Goal: Transaction & Acquisition: Purchase product/service

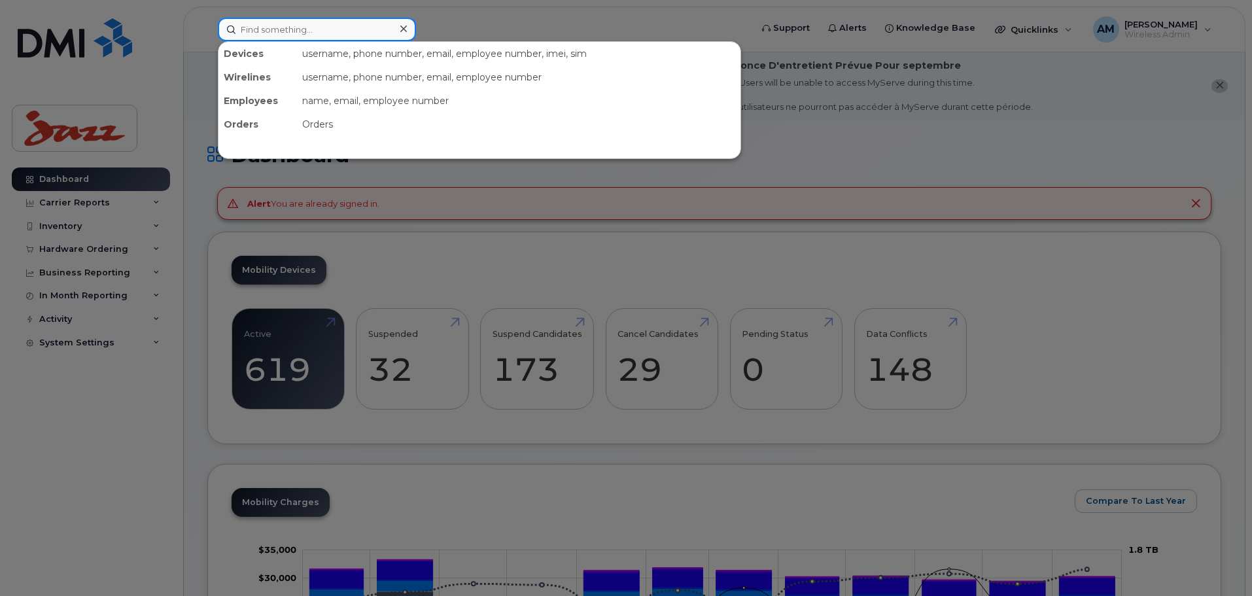
click at [342, 27] on input at bounding box center [317, 30] width 198 height 24
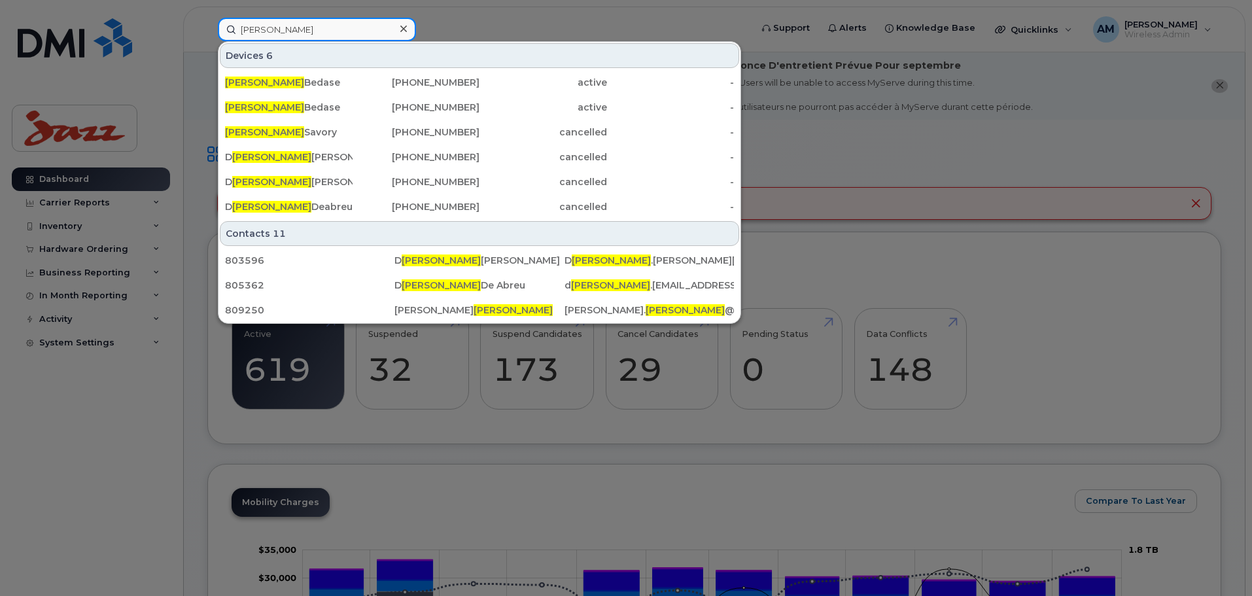
drag, startPoint x: 293, startPoint y: 32, endPoint x: 186, endPoint y: 32, distance: 106.7
click at [207, 32] on div "wayne Devices 6 Wayne Bedase 416-768-4198 active - Wayne Bedase 416-553-3464 ac…" at bounding box center [480, 30] width 546 height 24
paste input "4165533464"
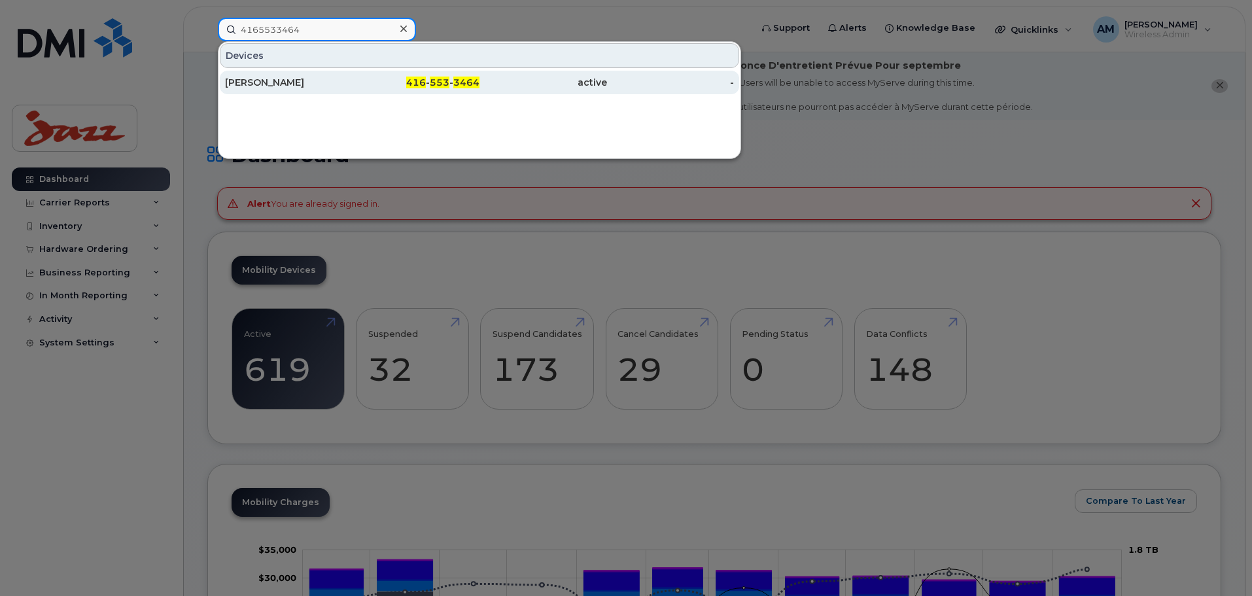
type input "4165533464"
click at [313, 78] on div "[PERSON_NAME]" at bounding box center [289, 82] width 128 height 13
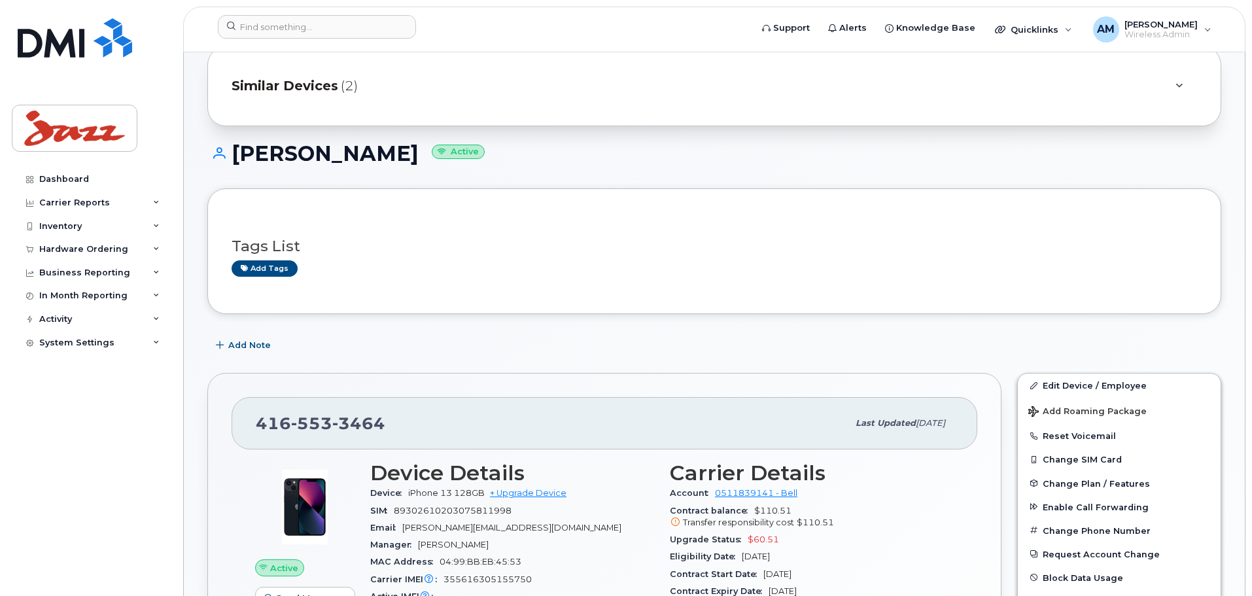
scroll to position [131, 0]
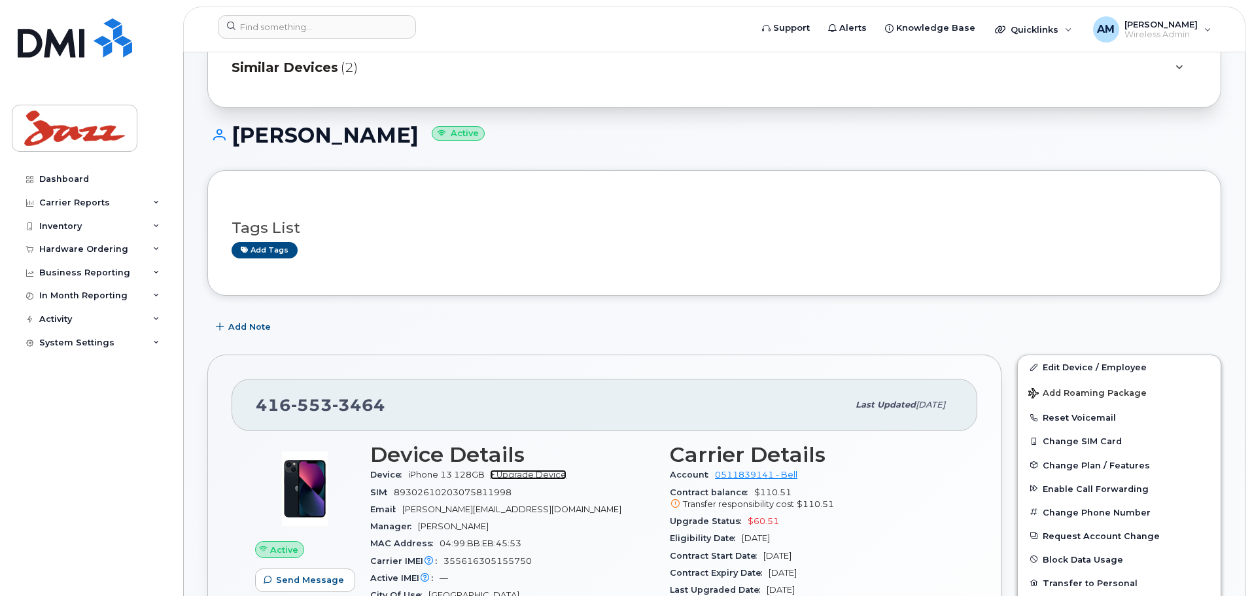
click at [543, 471] on link "+ Upgrade Device" at bounding box center [528, 475] width 77 height 10
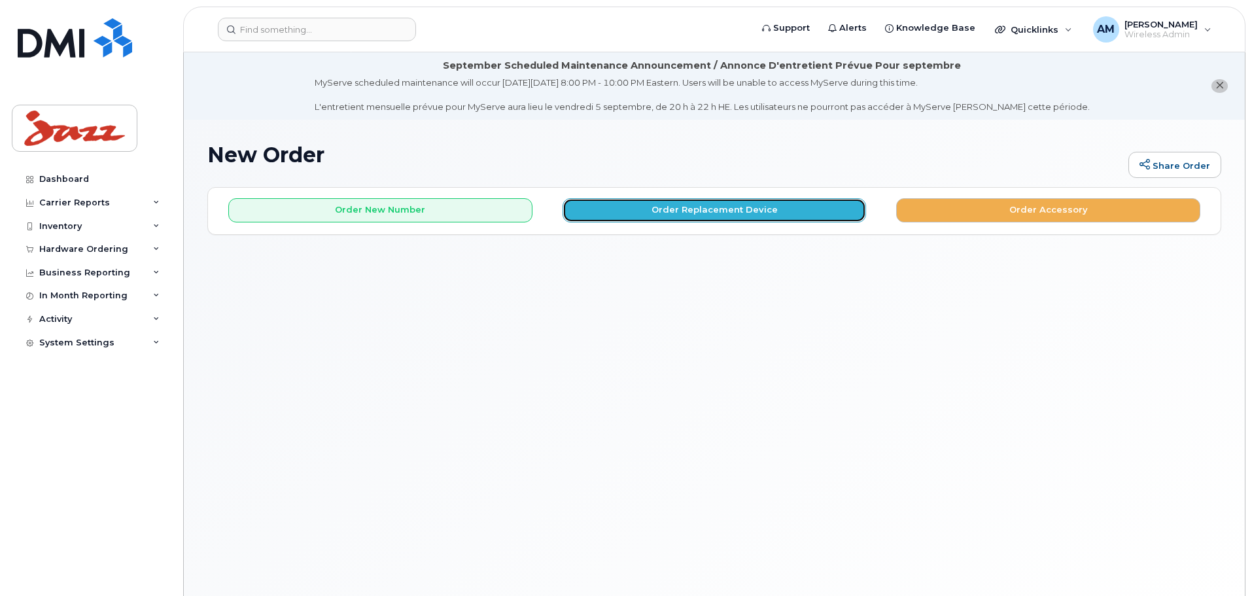
click at [686, 211] on button "Order Replacement Device" at bounding box center [715, 210] width 304 height 24
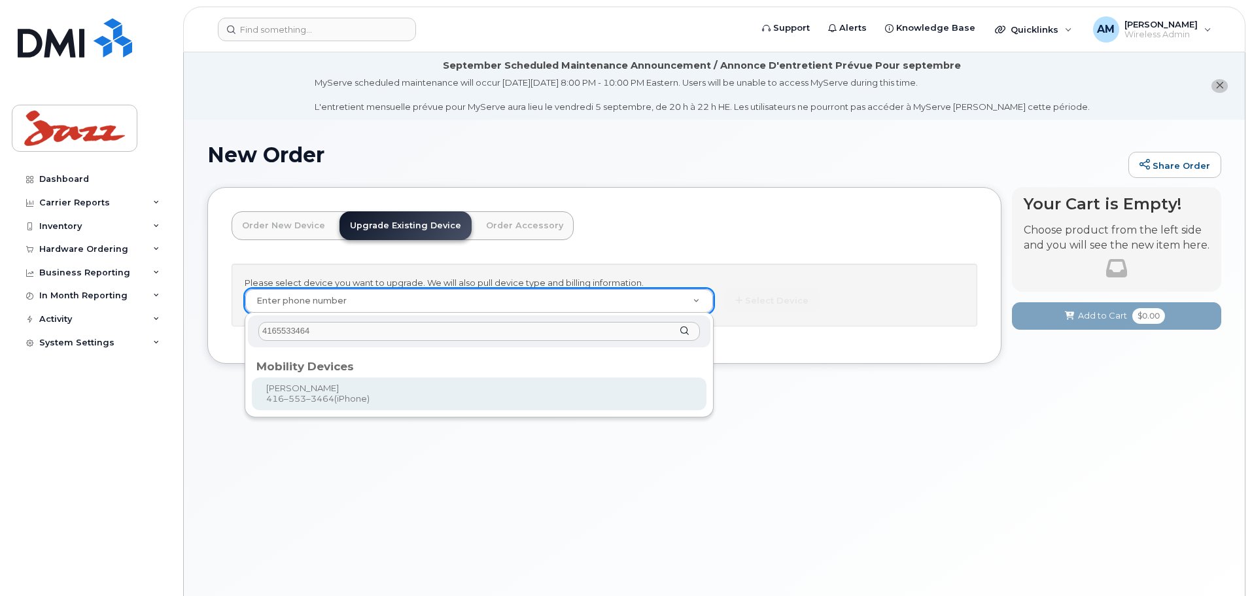
type input "4165533464"
type input "564198"
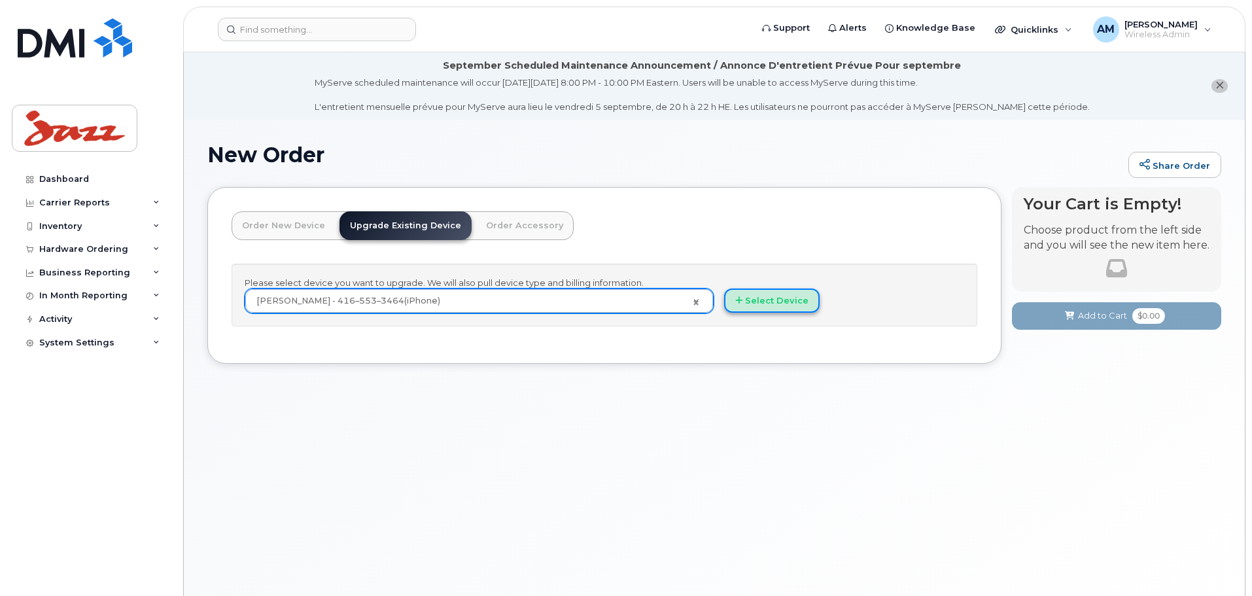
click at [775, 301] on button "Select Device" at bounding box center [772, 301] width 96 height 24
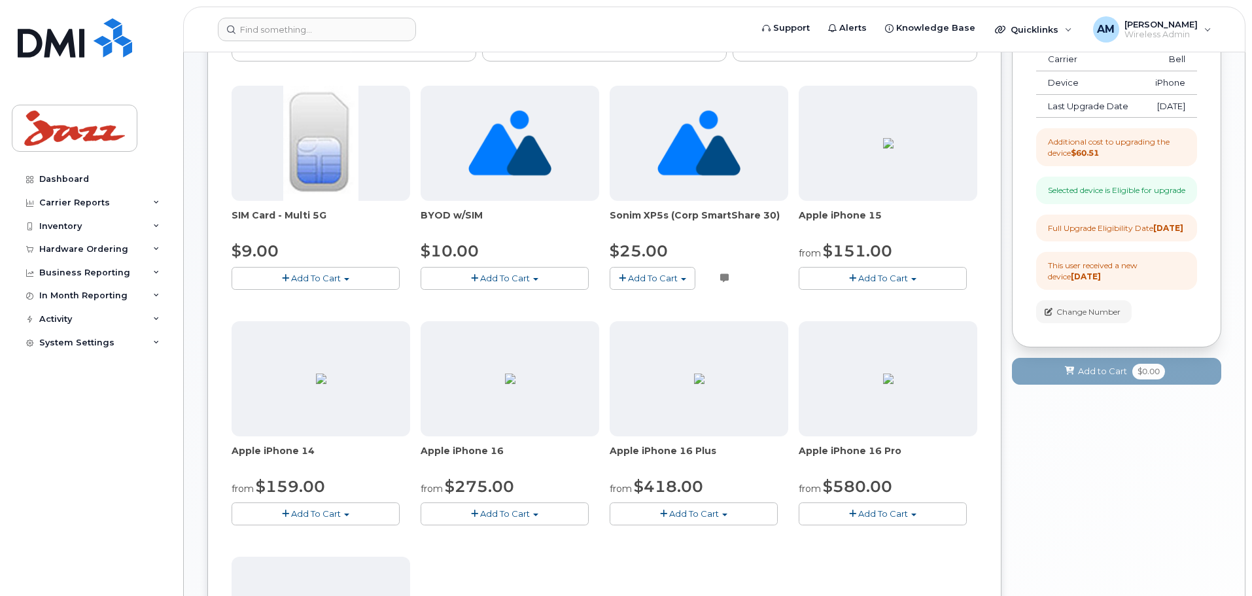
scroll to position [262, 0]
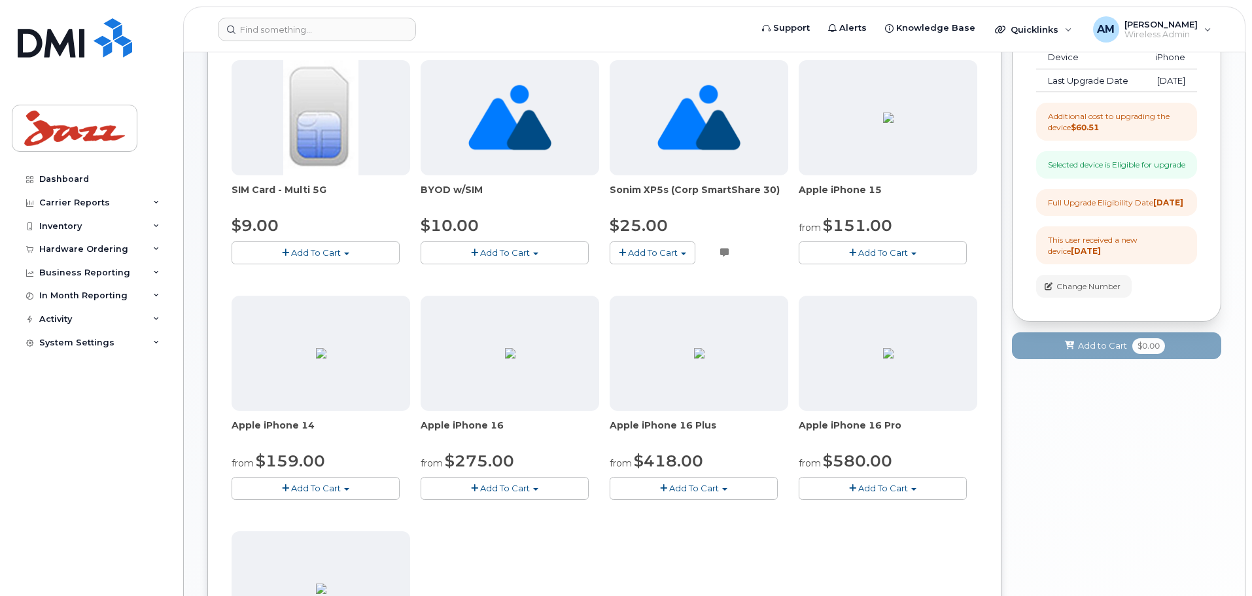
click at [902, 494] on button "Add To Cart" at bounding box center [883, 488] width 168 height 23
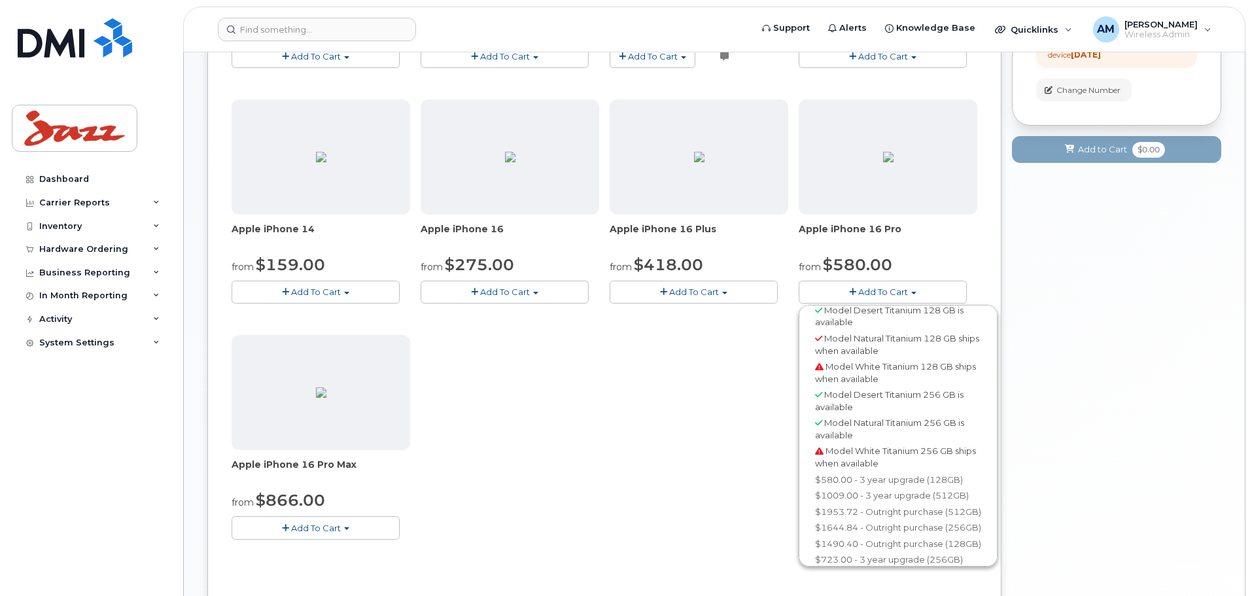
scroll to position [96, 0]
click at [914, 558] on link "$723.00 - 3 year upgrade (256GB)" at bounding box center [898, 555] width 192 height 16
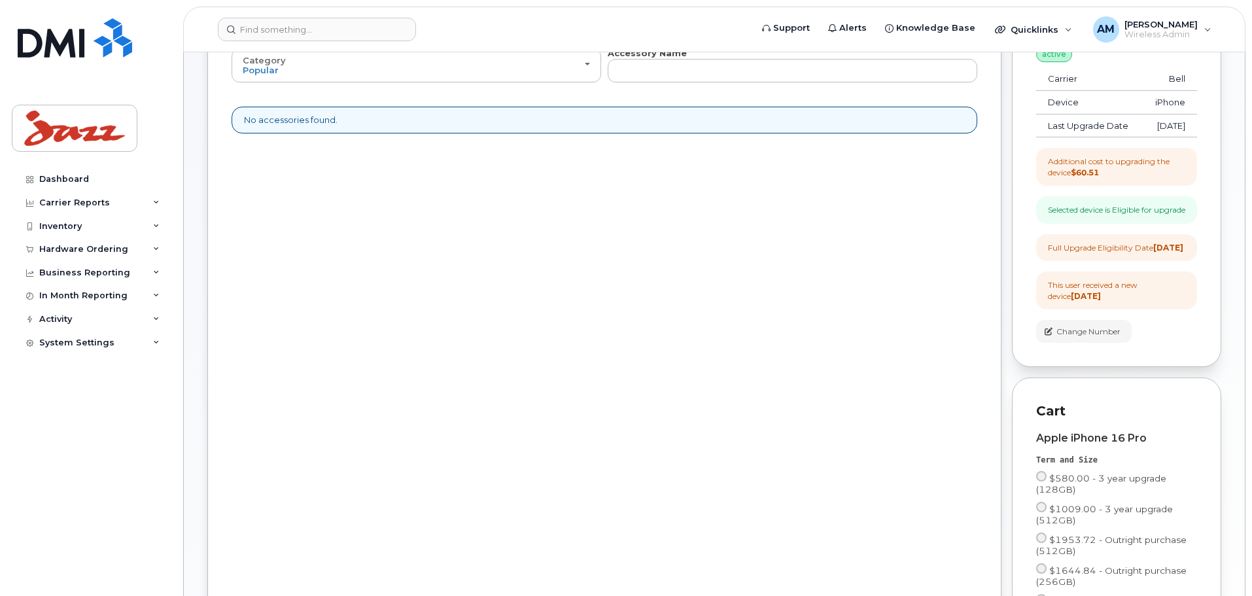
scroll to position [175, 0]
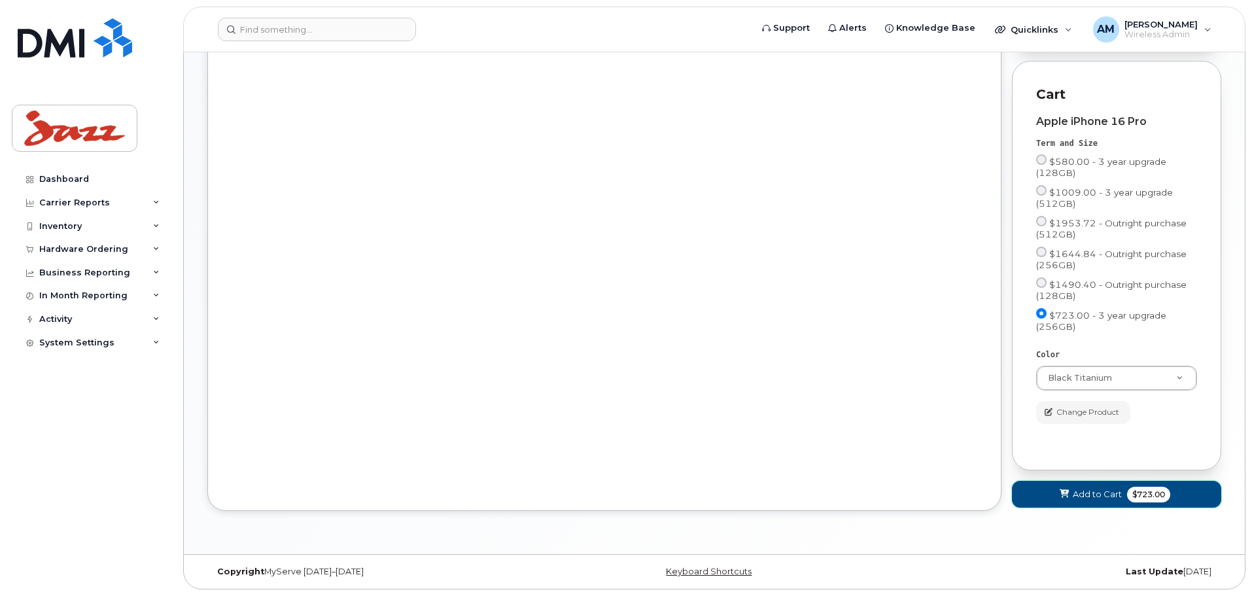
click at [1124, 495] on button "Add to Cart $723.00" at bounding box center [1116, 494] width 209 height 27
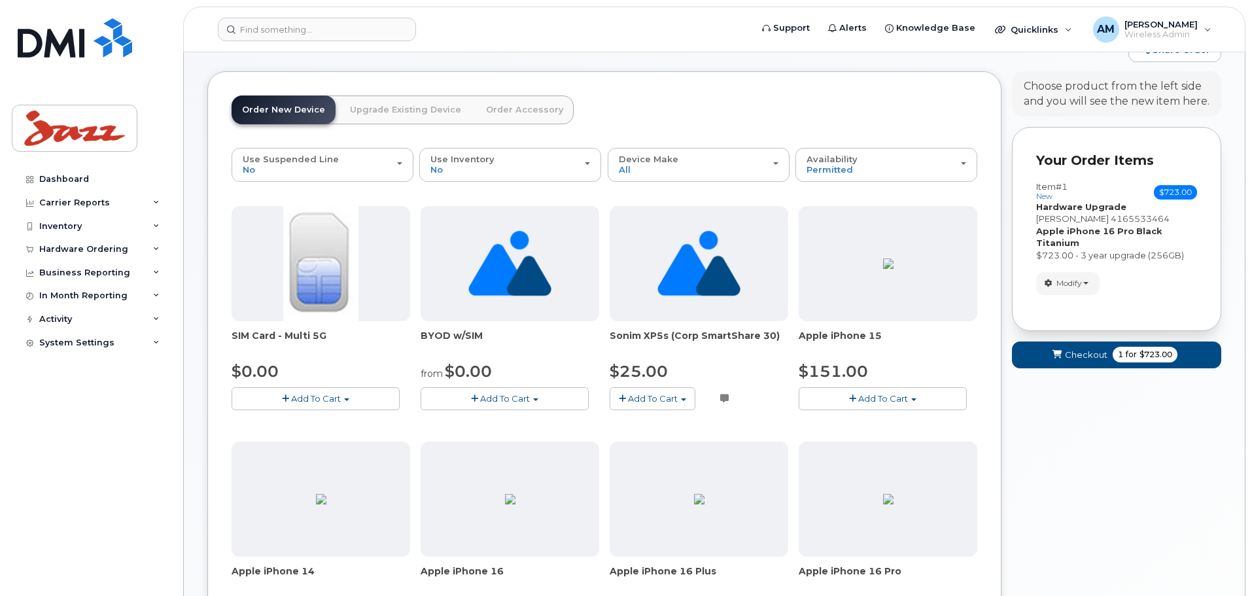
scroll to position [110, 0]
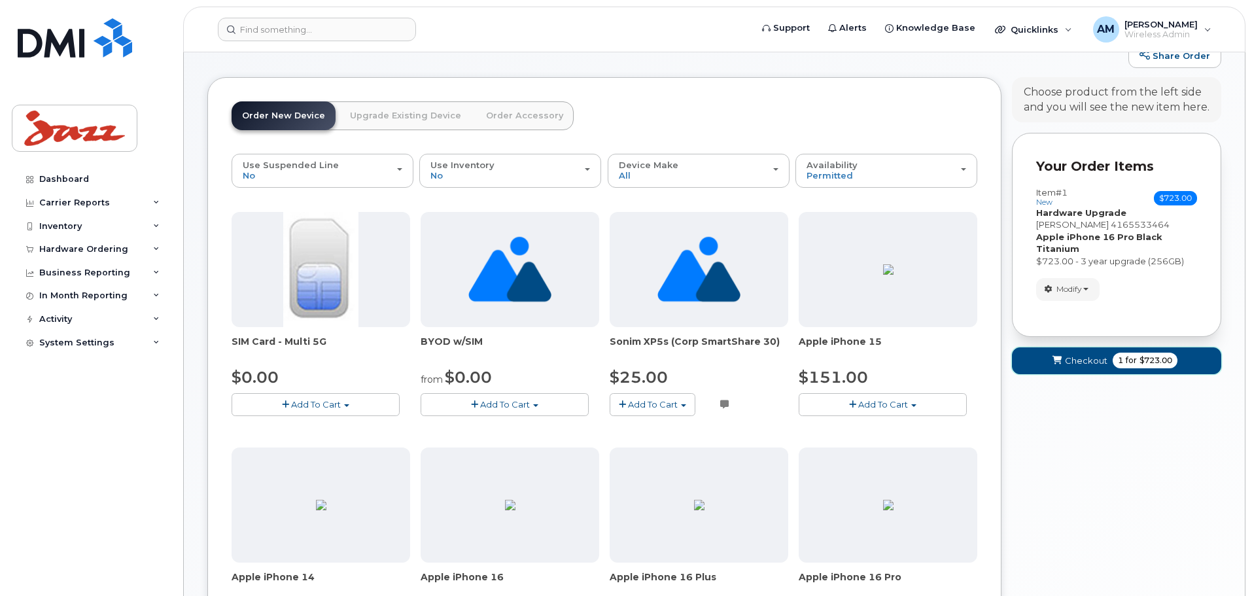
click at [1099, 368] on button "Checkout 1 for $723.00" at bounding box center [1116, 360] width 209 height 27
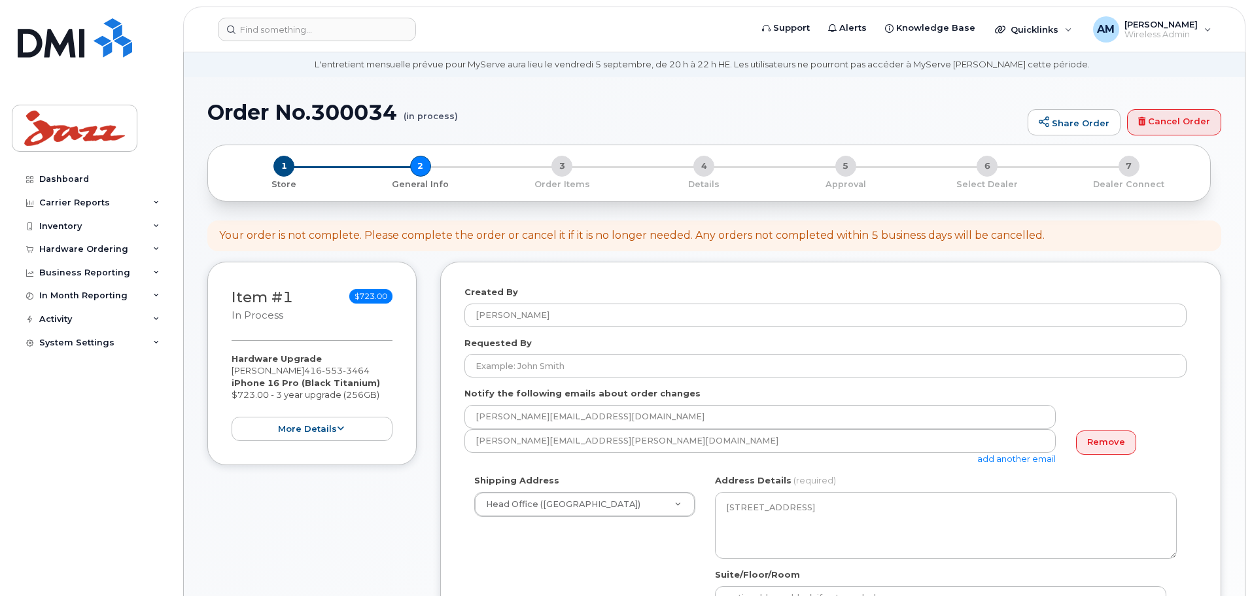
scroll to position [65, 0]
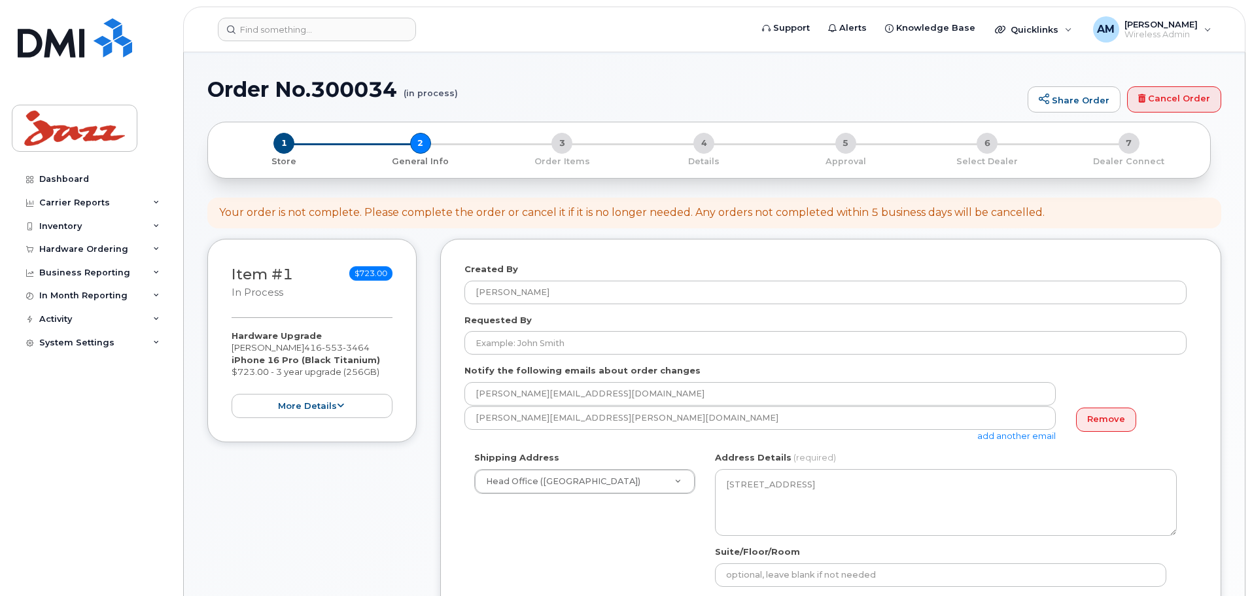
click at [1043, 438] on link "add another email" at bounding box center [1017, 436] width 79 height 10
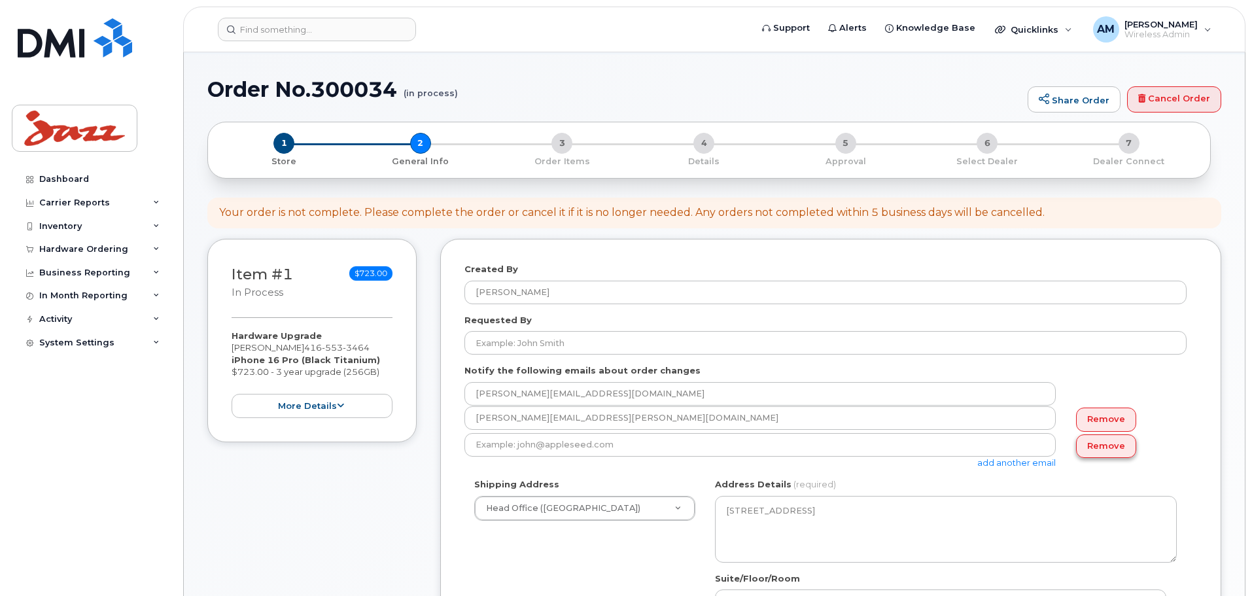
click at [1086, 446] on link "Remove" at bounding box center [1106, 447] width 60 height 24
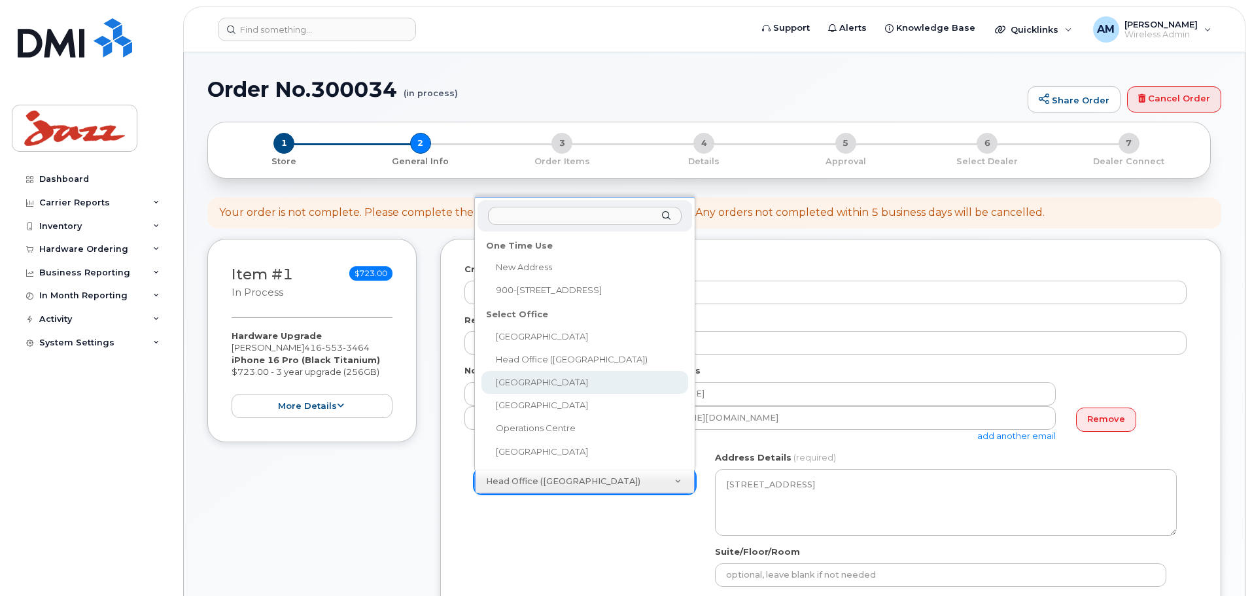
select select
type textarea "Suite 900 5935 Airport Rd Mississauga Ontario L4V 1W5"
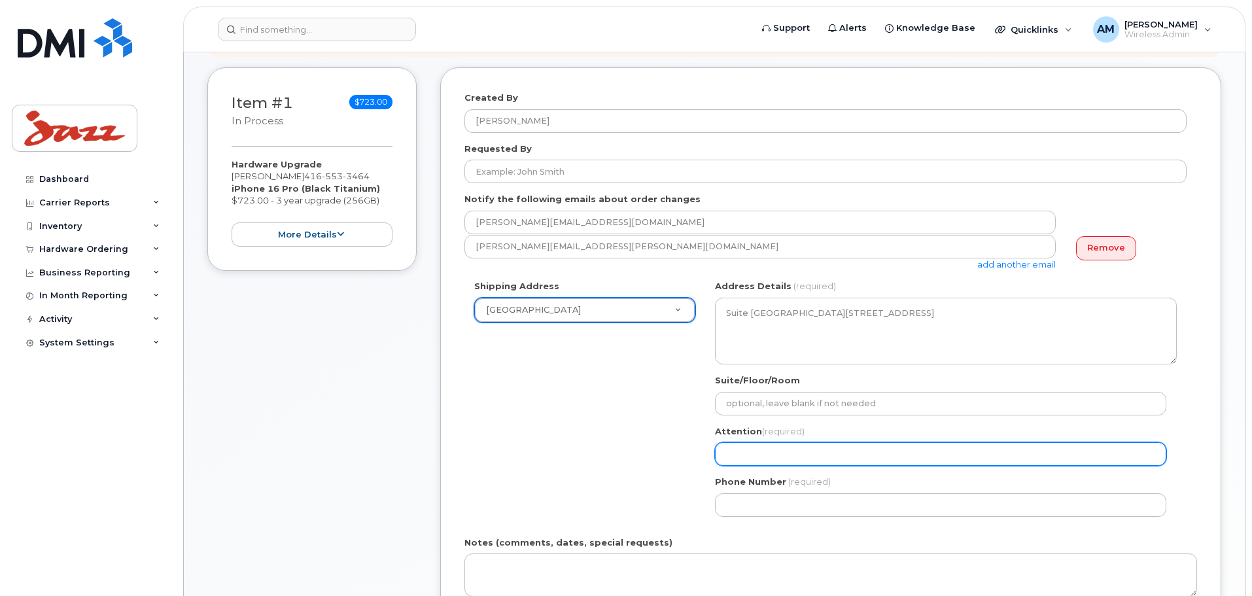
scroll to position [262, 0]
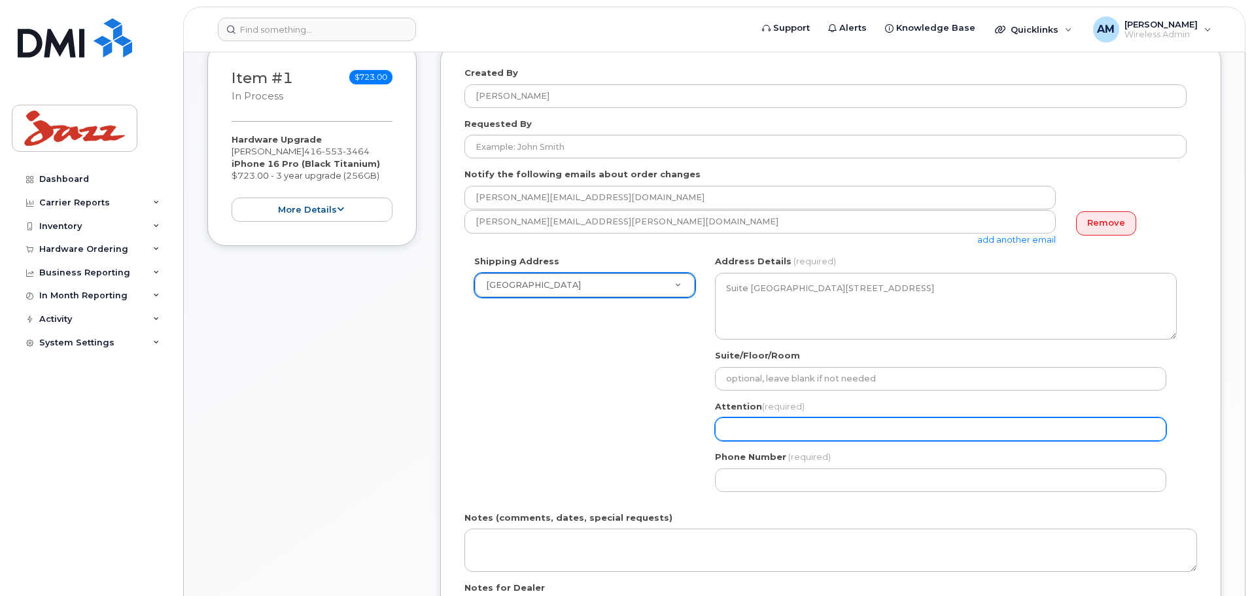
click at [821, 437] on input "Attention (required)" at bounding box center [941, 429] width 452 height 24
select select
type input "W"
select select
type input "Wa"
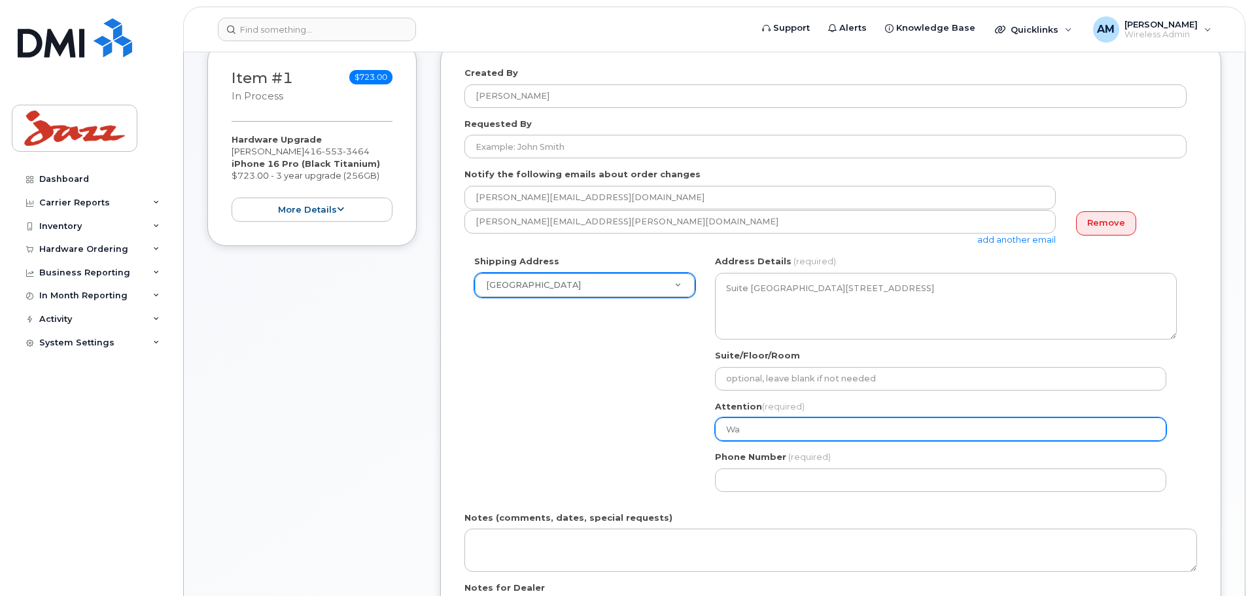
select select
type input "Way"
select select
type input "Wayn"
select select
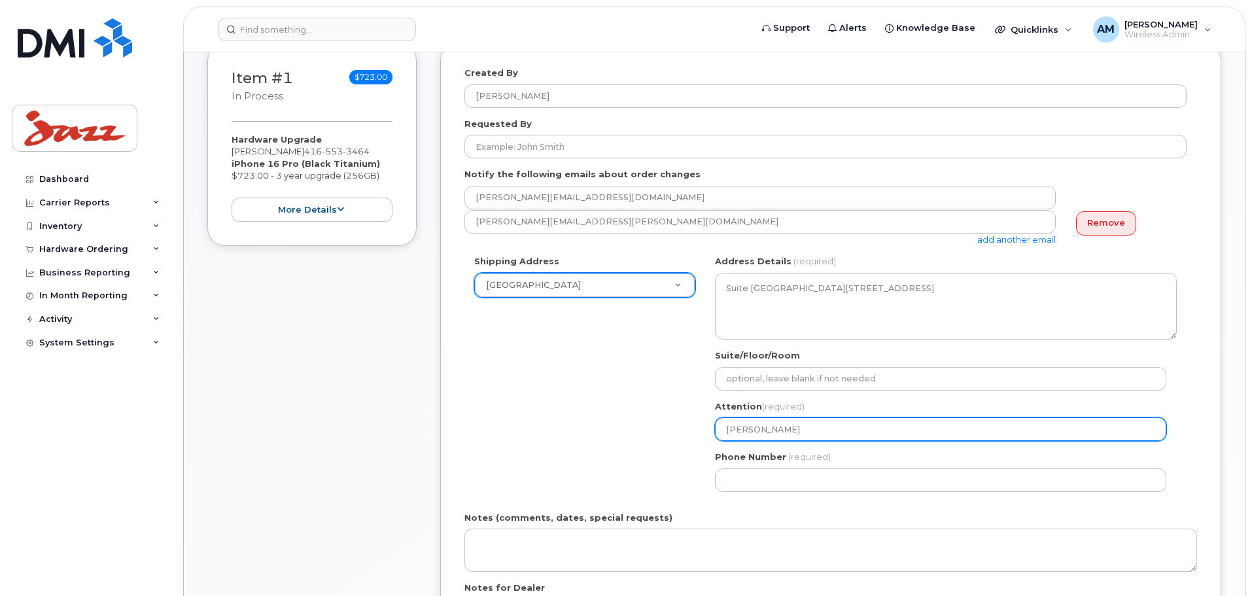
type input "Wayne"
select select
type input "Wayne B"
select select
type input "Wayne Be"
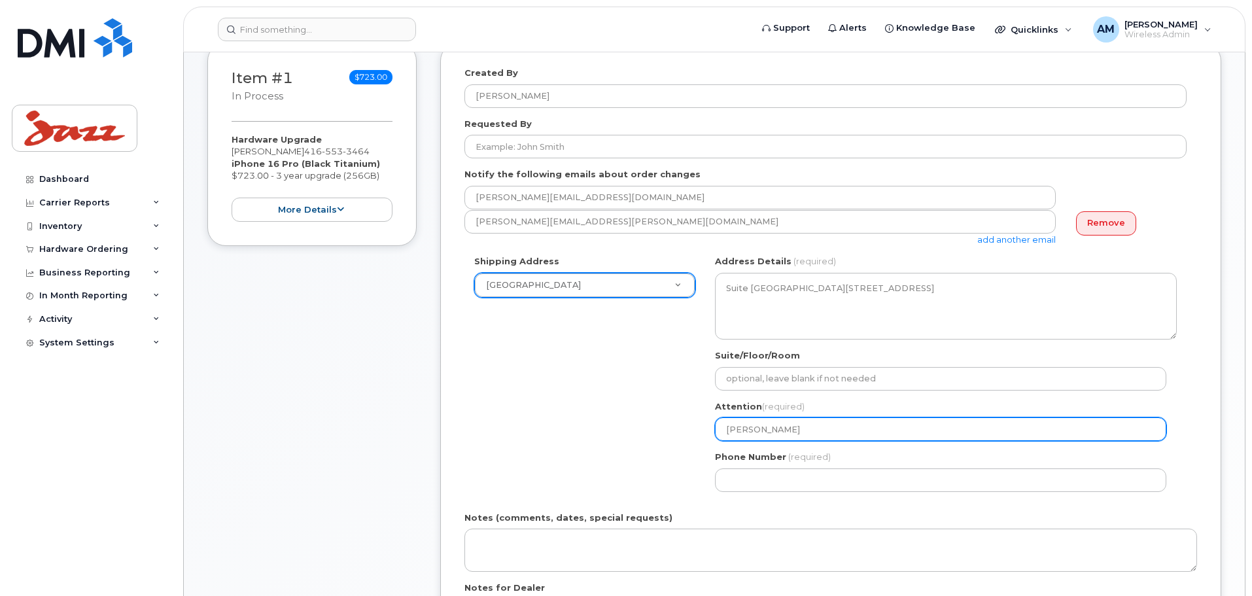
select select
type input "Wayne Bed"
select select
type input "Wayne Bedas"
select select
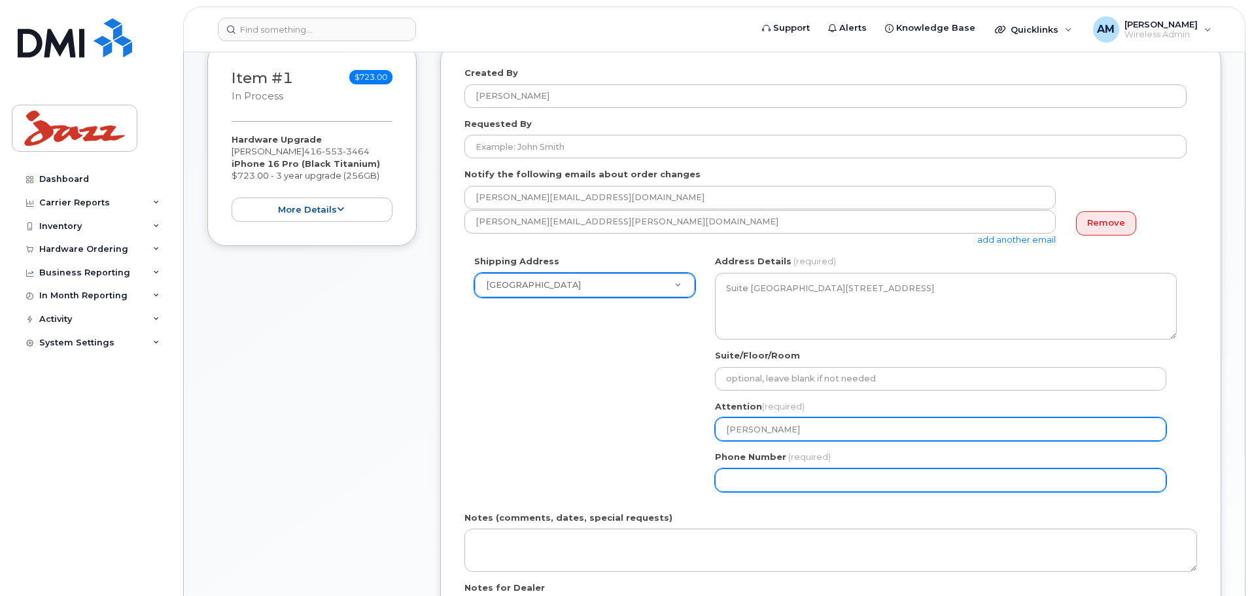
type input "[PERSON_NAME]"
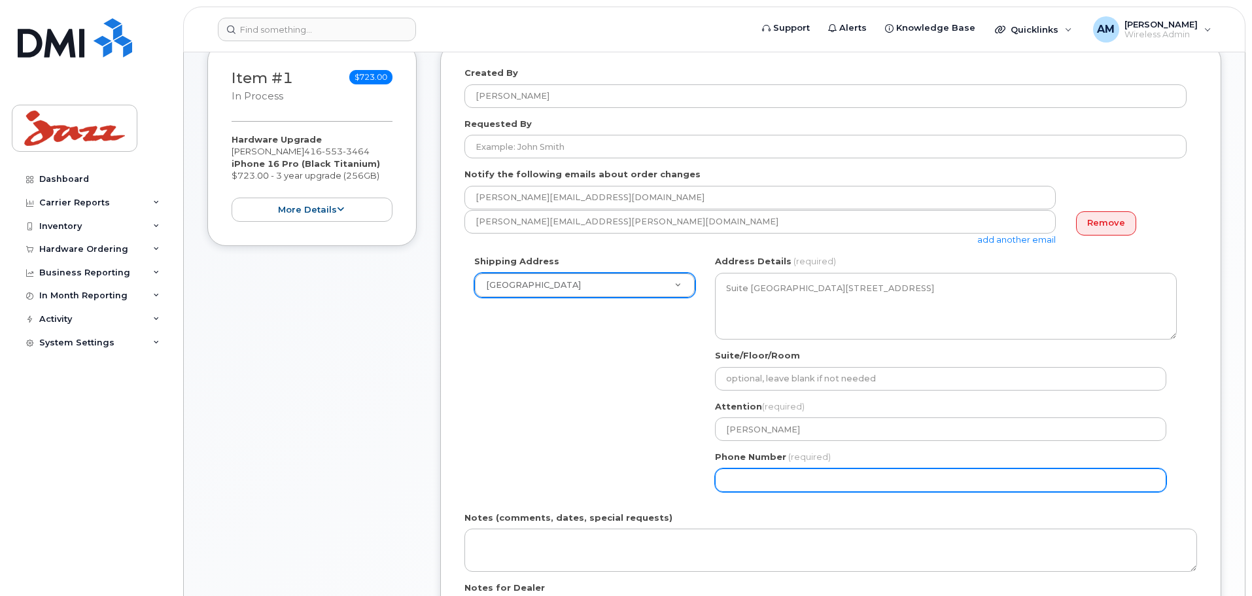
click at [766, 489] on input "Phone Number" at bounding box center [941, 481] width 452 height 24
select select
type input "902873500"
select select
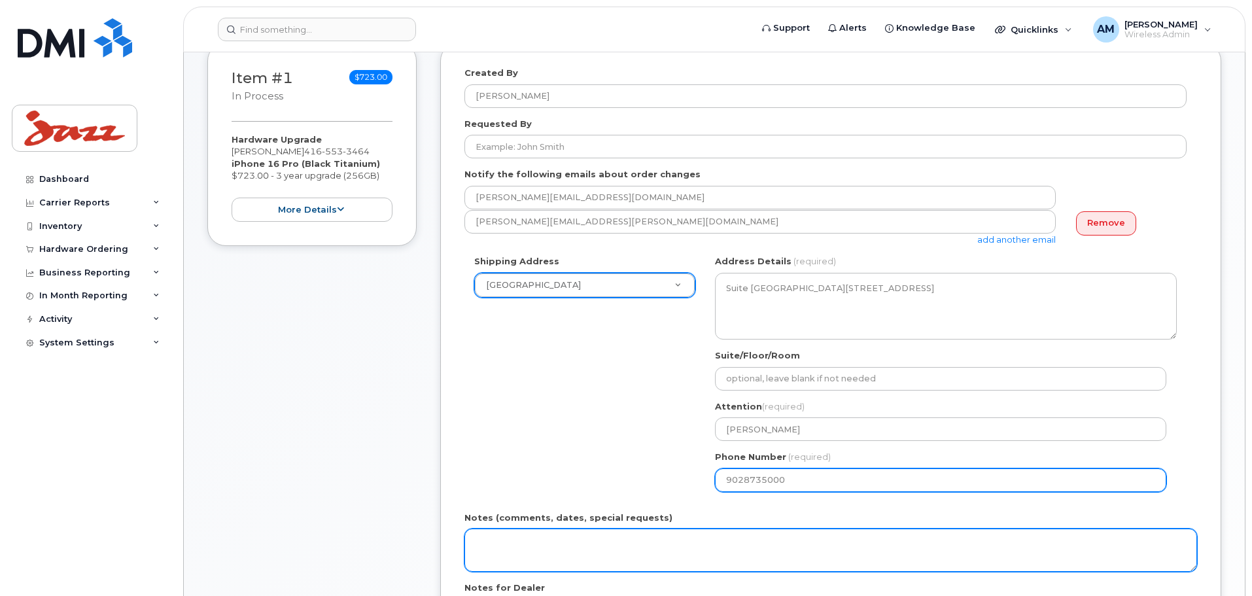
type input "9028735000"
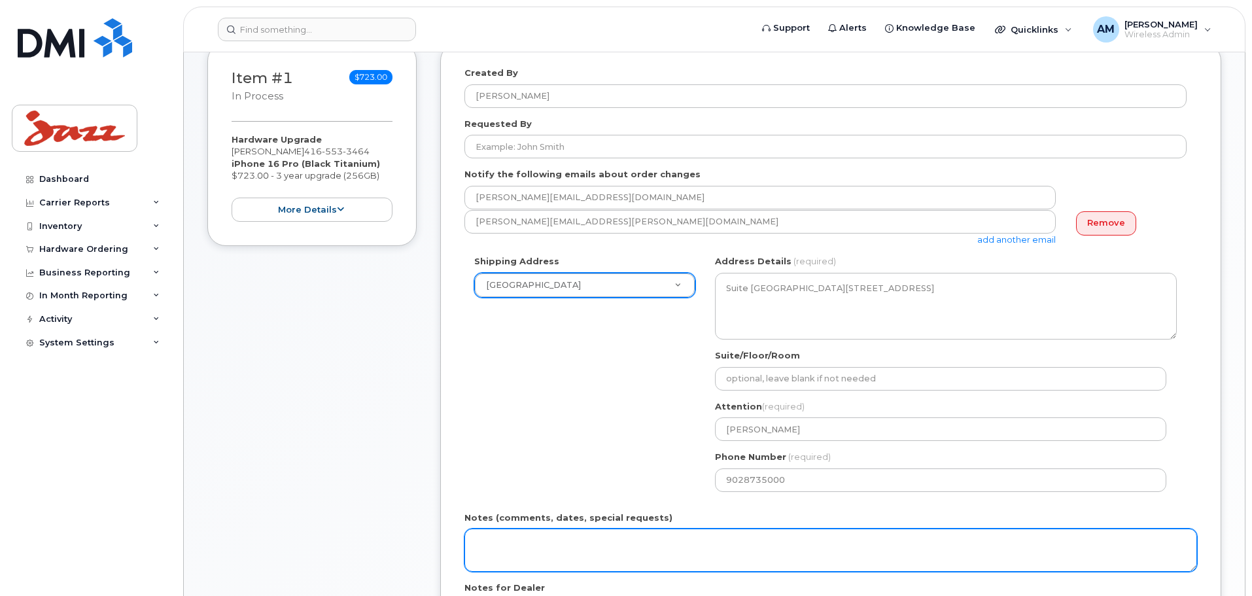
click at [667, 543] on textarea "Notes (comments, dates, special requests)" at bounding box center [831, 550] width 733 height 43
drag, startPoint x: 705, startPoint y: 545, endPoint x: 470, endPoint y: 535, distance: 235.2
click at [471, 535] on textarea "Please ensure DEP enrolled. No color preference" at bounding box center [831, 550] width 733 height 43
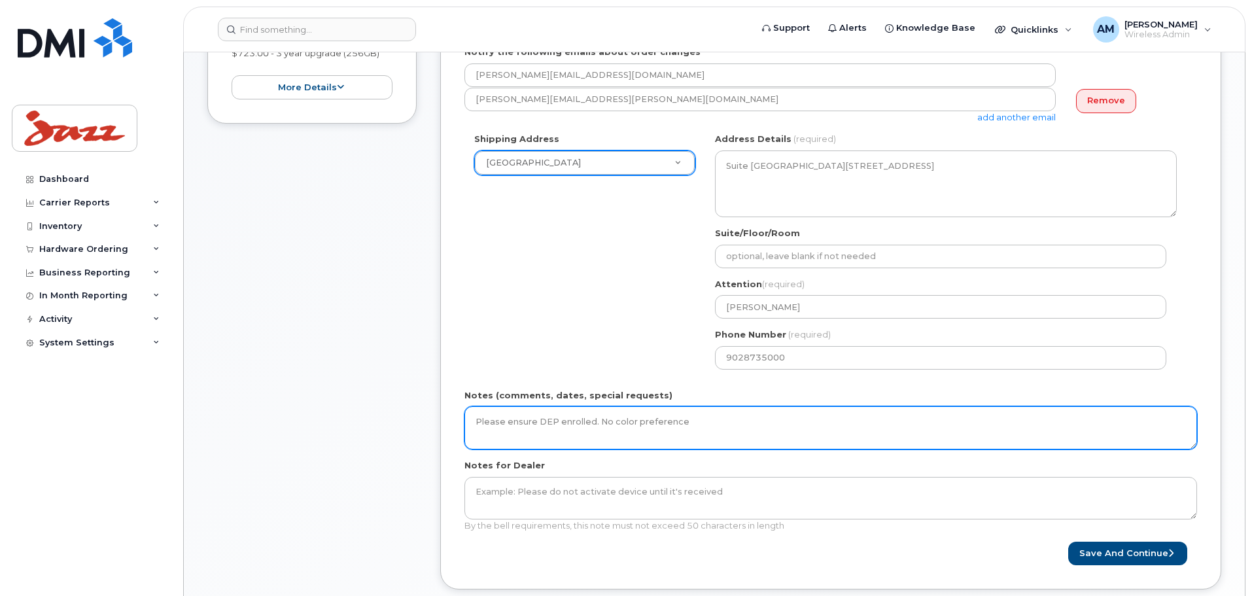
scroll to position [393, 0]
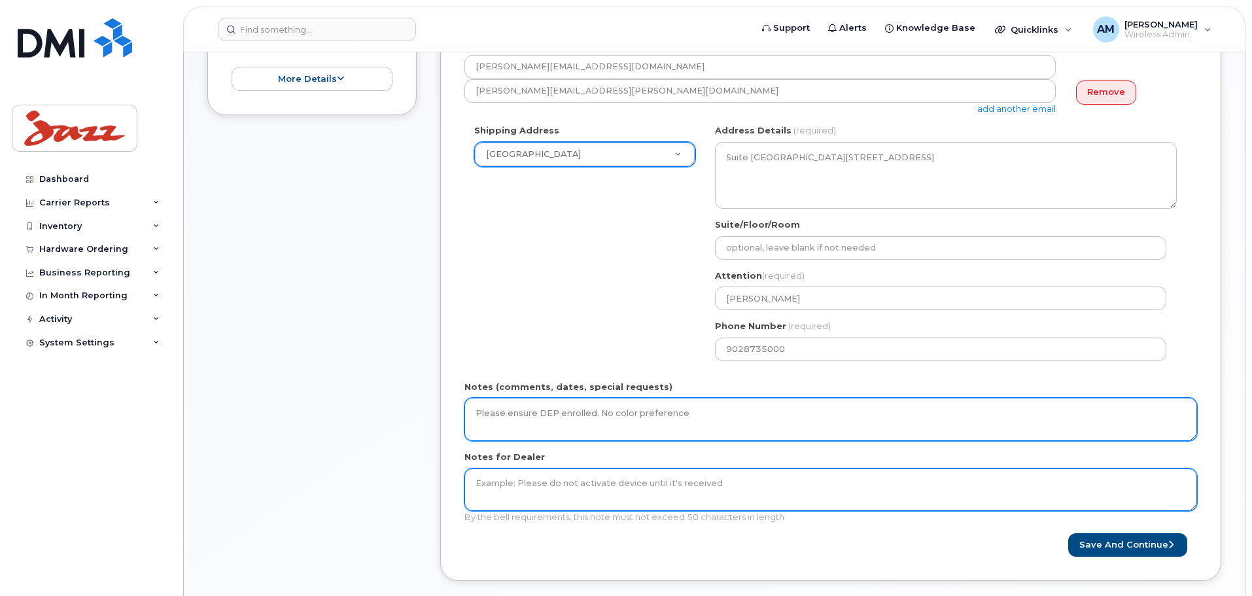
type textarea "Please ensure DEP enrolled. No color preference"
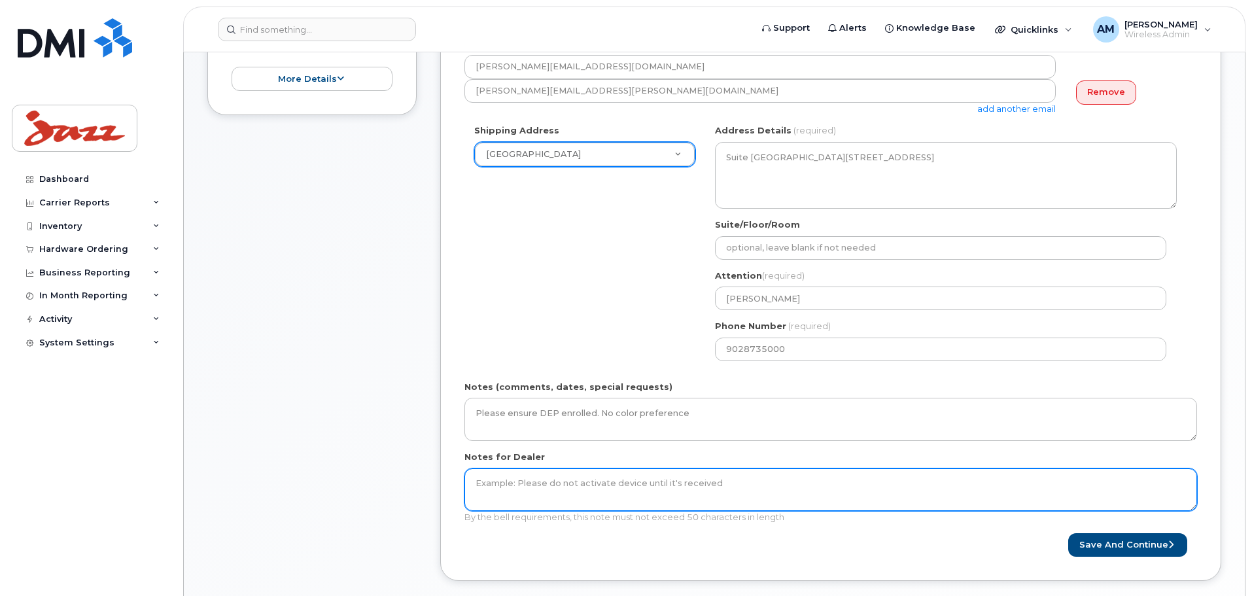
click at [622, 497] on textarea "Notes for Dealer" at bounding box center [831, 490] width 733 height 43
paste textarea "Please ensure DEP enrolled. No color preference"
type textarea "Please ensure DEP enrolled. No color preference"
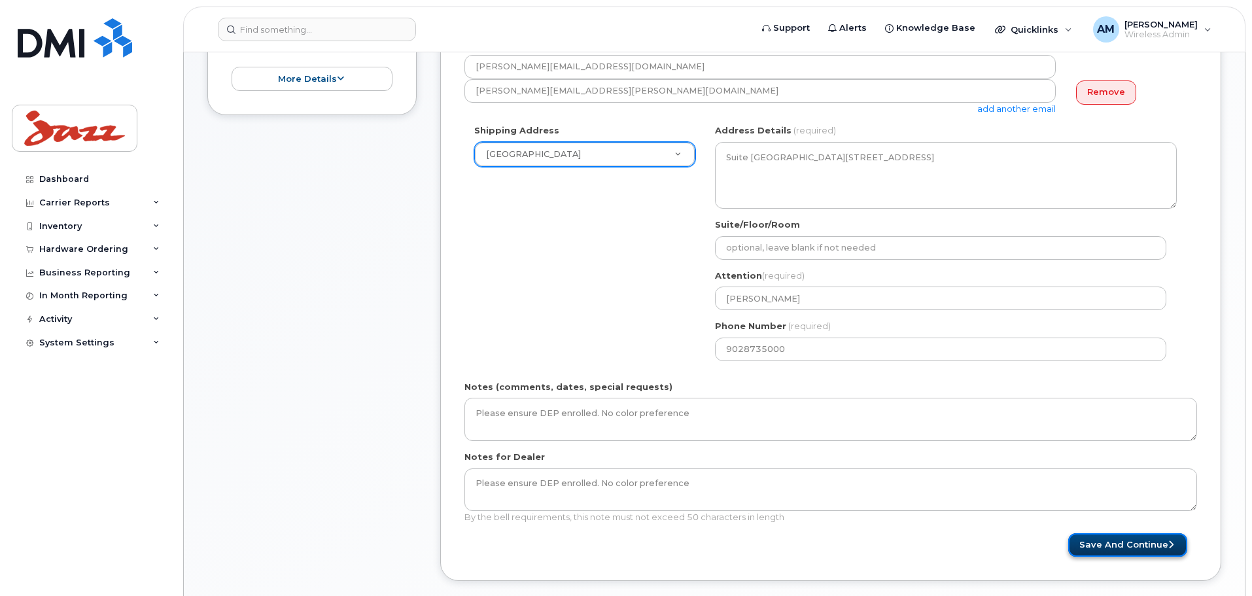
click at [1103, 542] on button "Save and Continue" at bounding box center [1128, 545] width 119 height 24
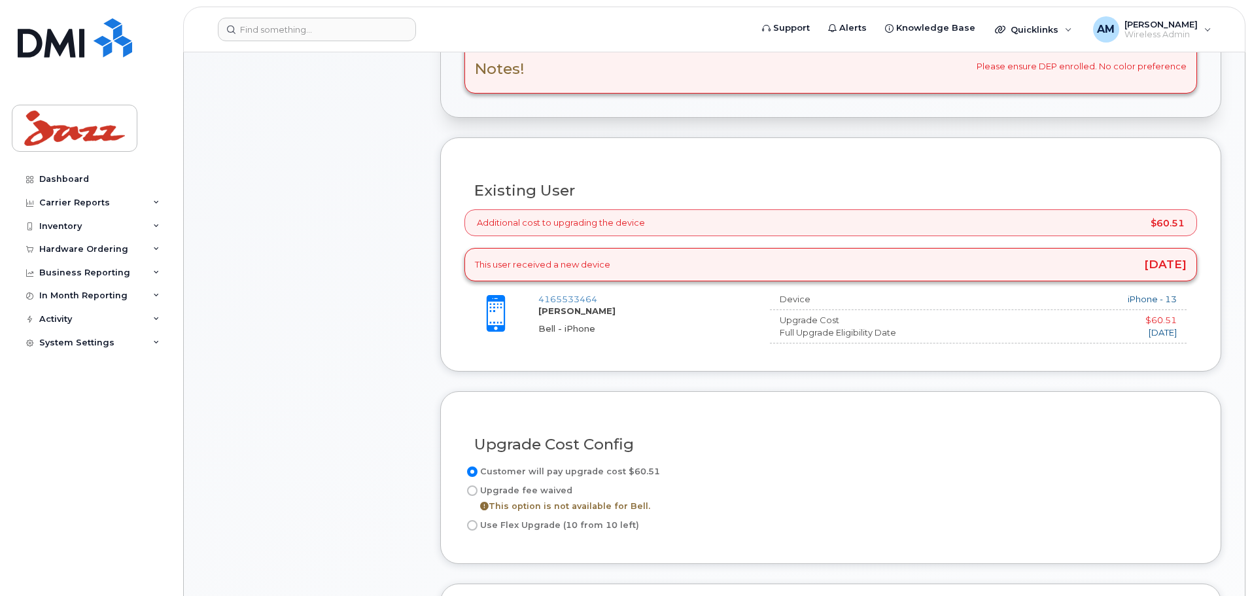
scroll to position [523, 0]
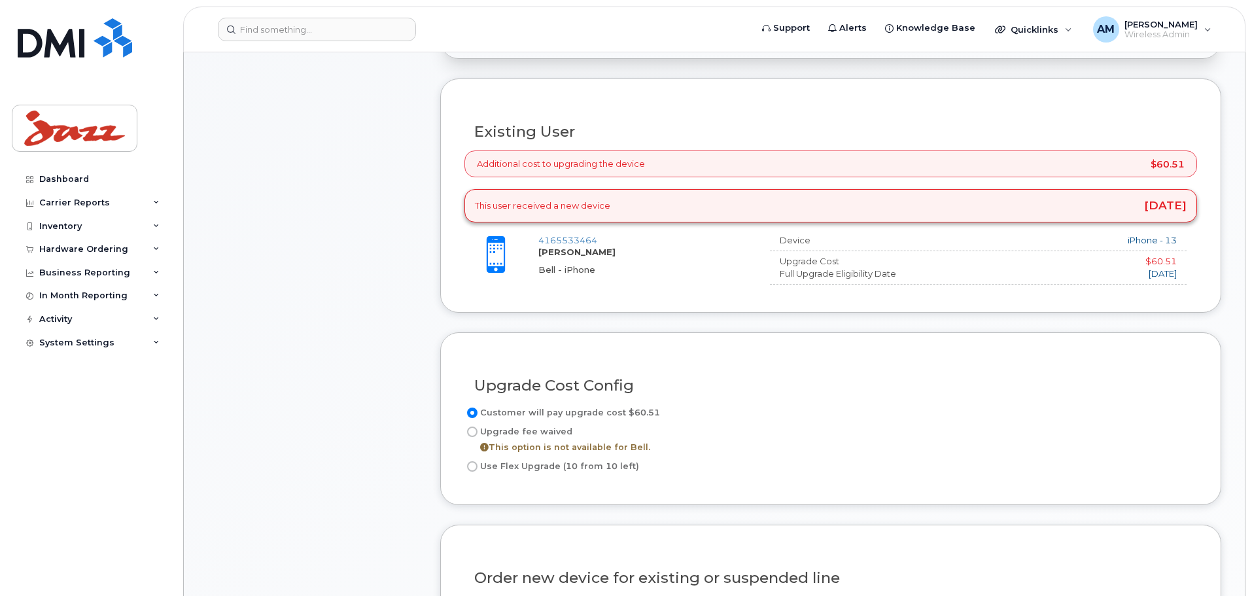
click at [470, 469] on input "Use Flex Upgrade (10 from 10 left)" at bounding box center [472, 466] width 10 height 10
radio input "true"
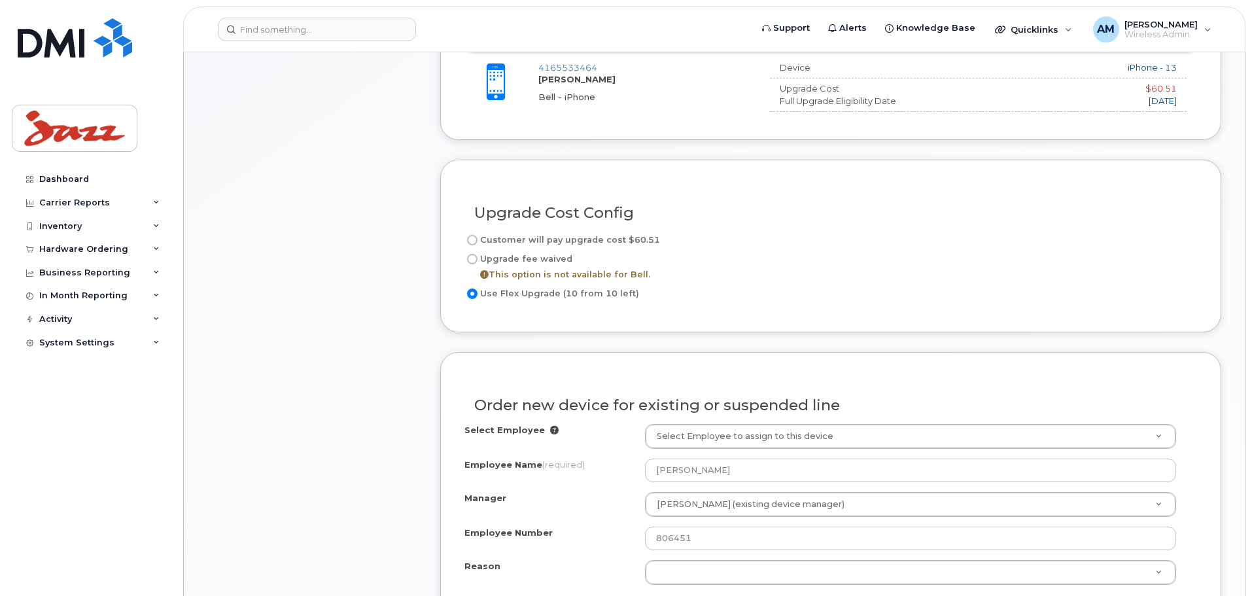
scroll to position [720, 0]
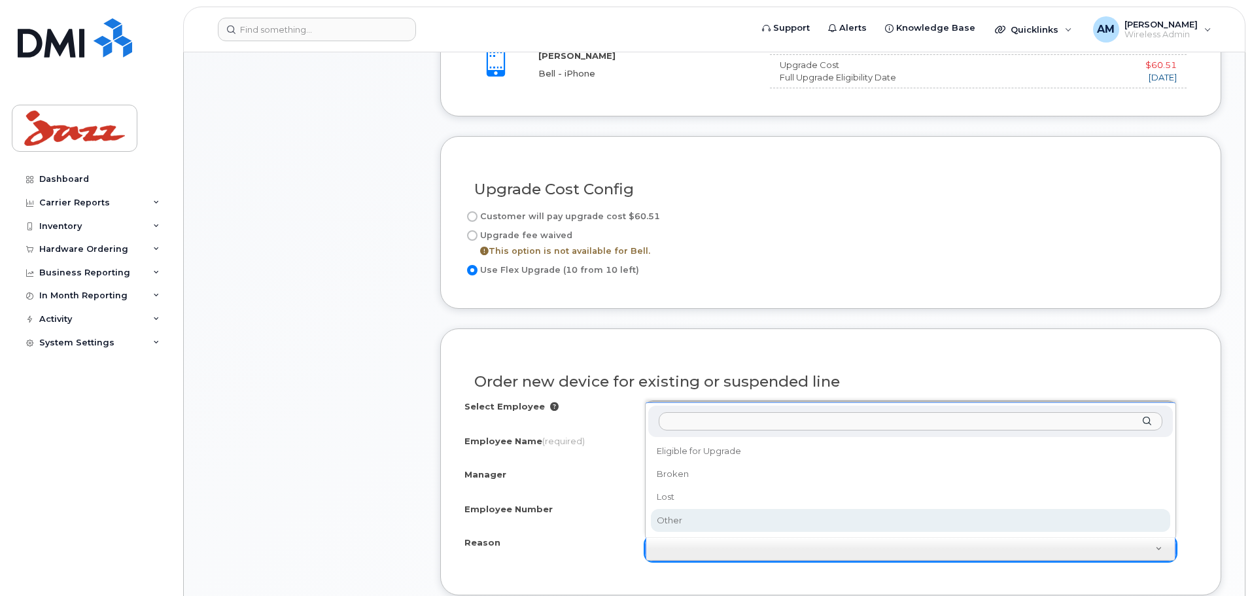
select select "other"
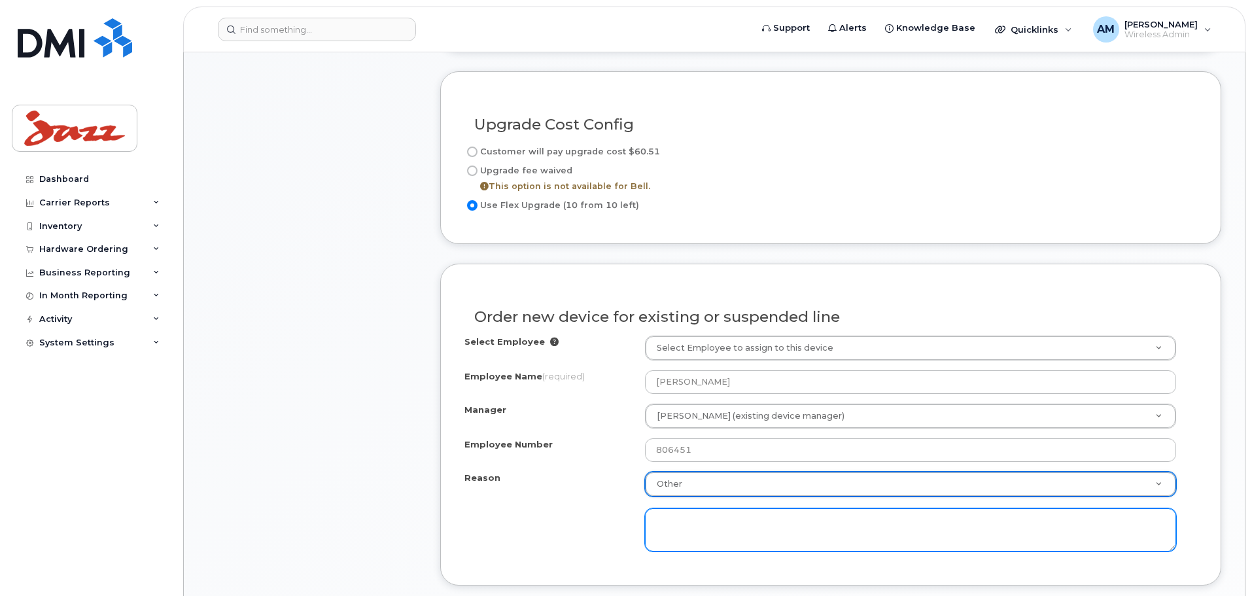
scroll to position [785, 0]
click at [701, 532] on textarea at bounding box center [910, 529] width 531 height 43
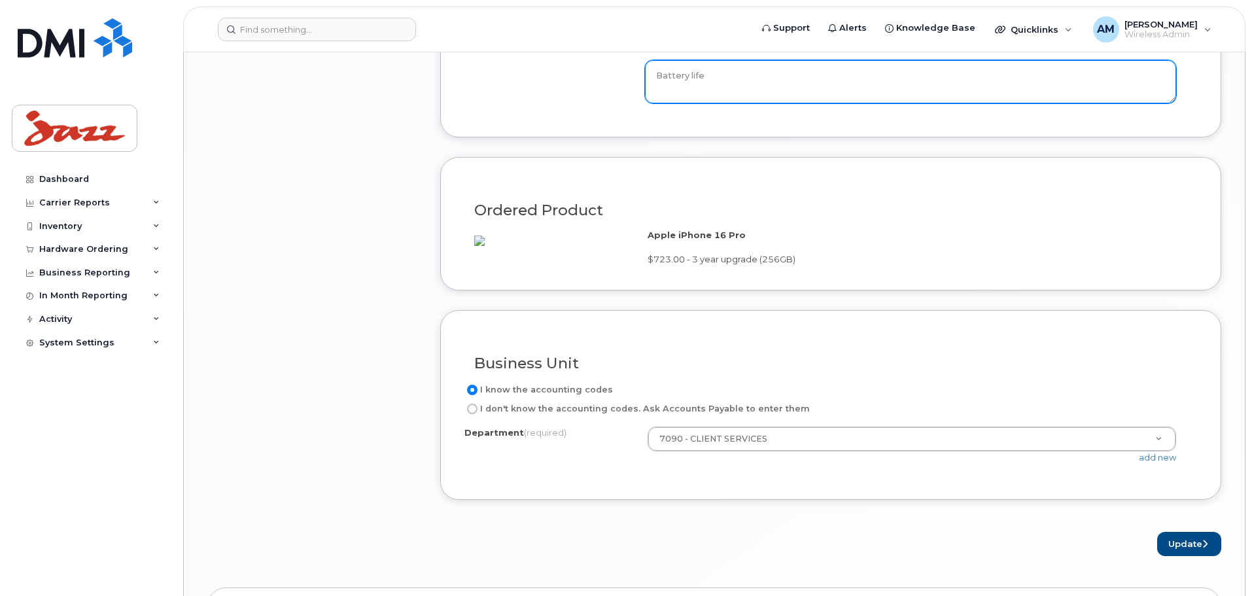
scroll to position [1243, 0]
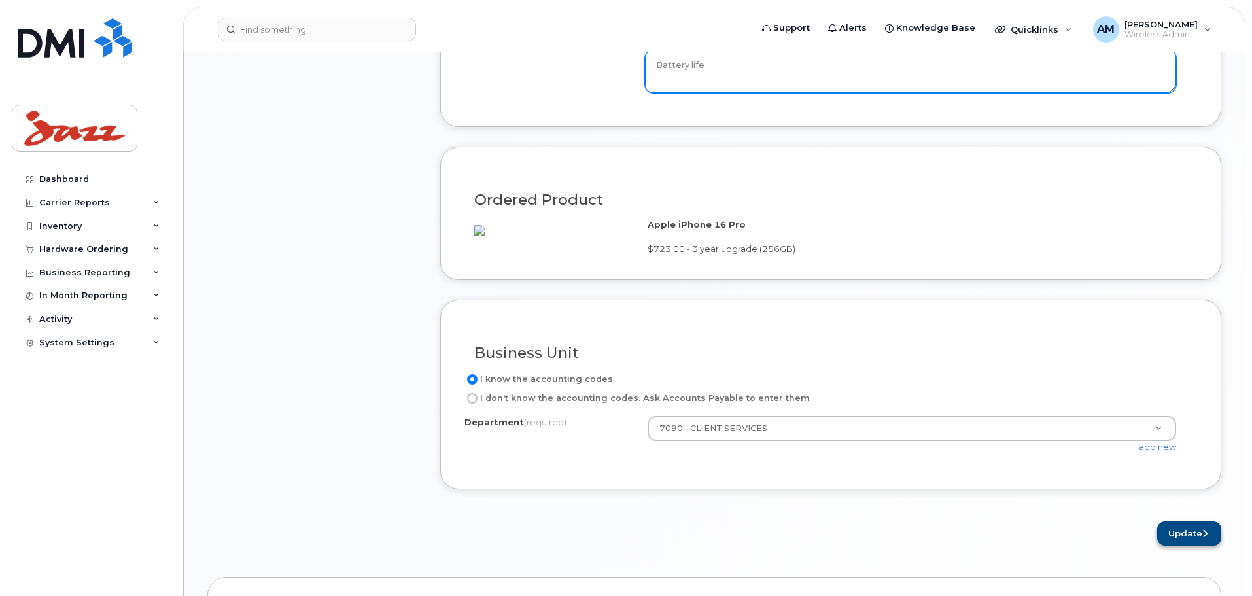
type textarea "Battery life"
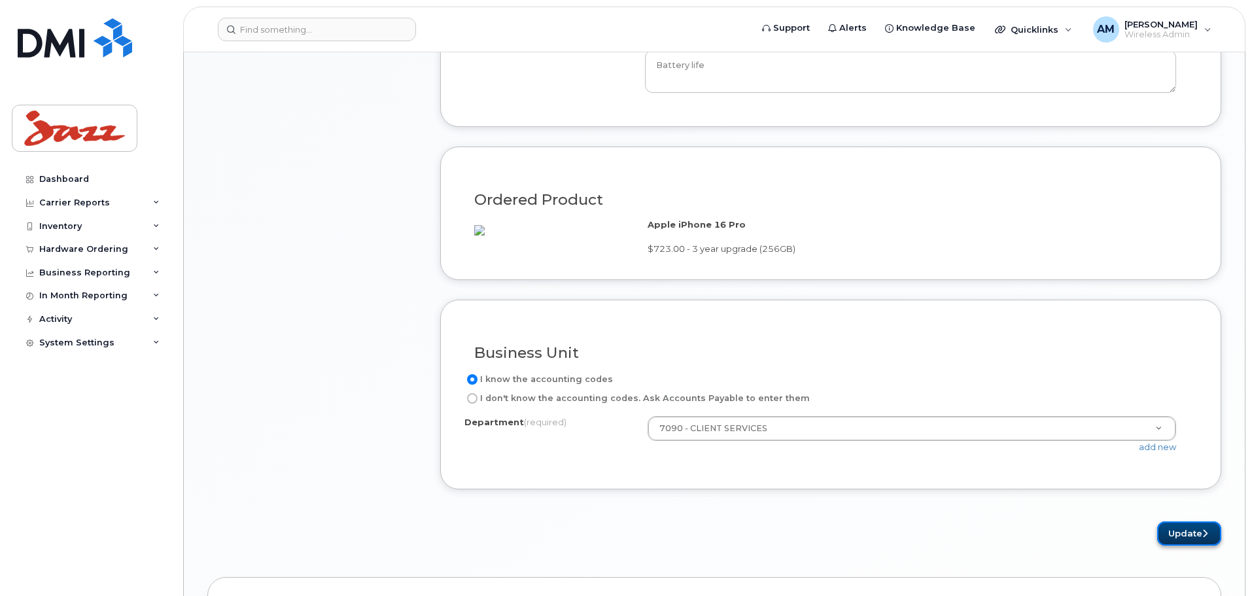
click at [1179, 542] on button "Update" at bounding box center [1190, 534] width 64 height 24
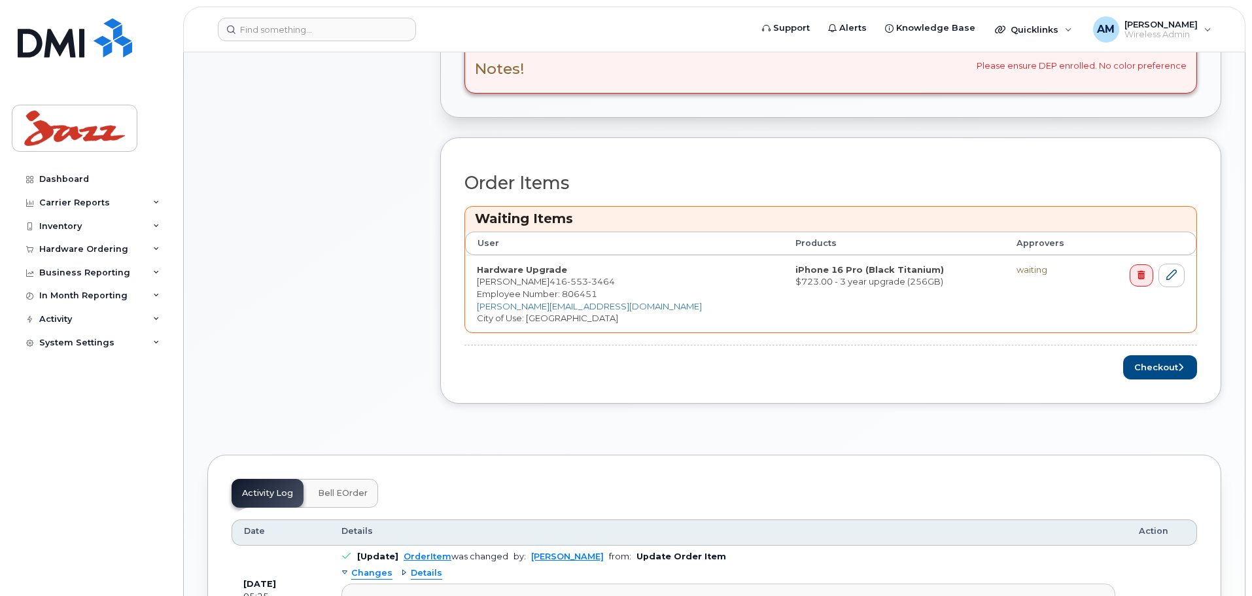
scroll to position [523, 0]
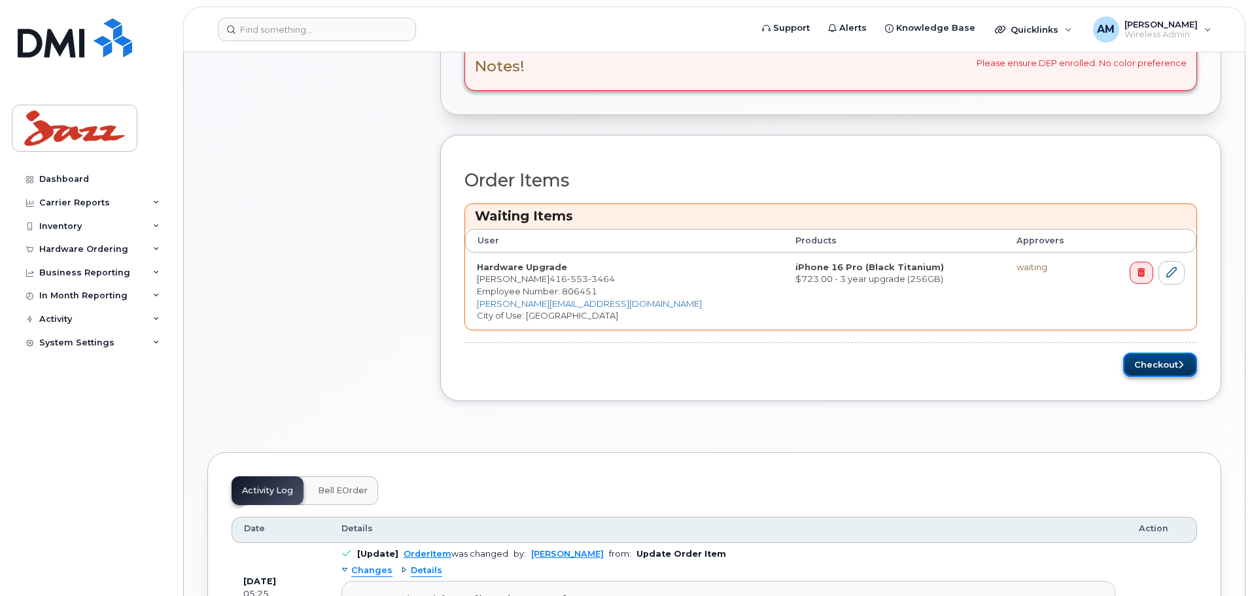
click at [1139, 360] on button "Checkout" at bounding box center [1161, 365] width 74 height 24
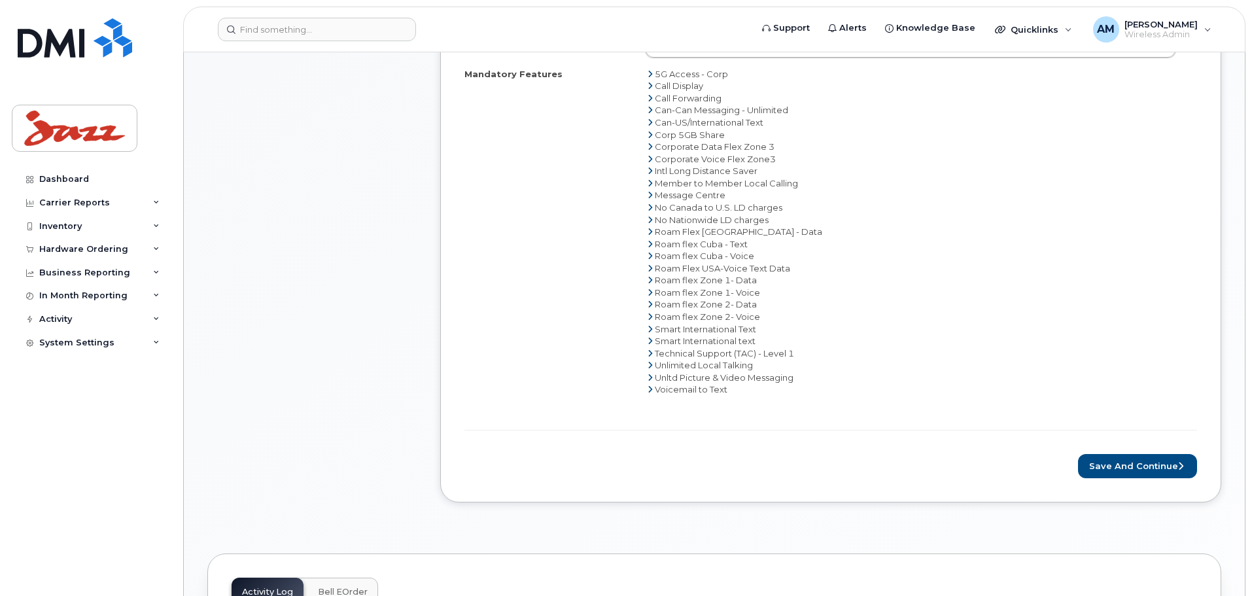
scroll to position [720, 0]
click at [1104, 461] on button "Save and Continue" at bounding box center [1137, 465] width 119 height 24
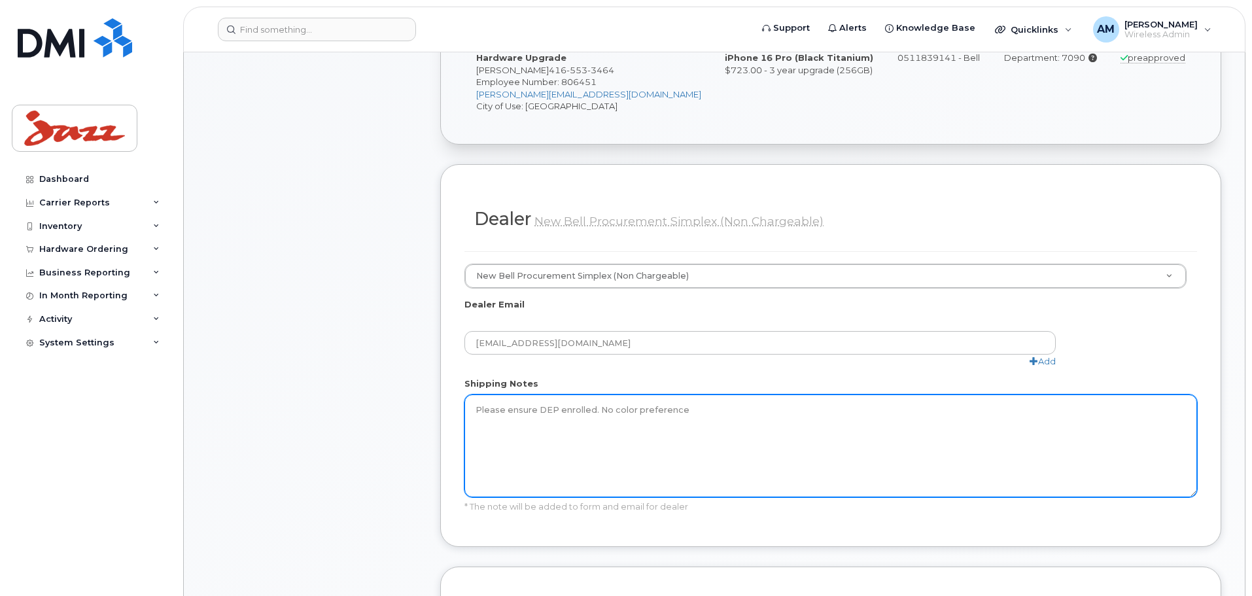
scroll to position [785, 0]
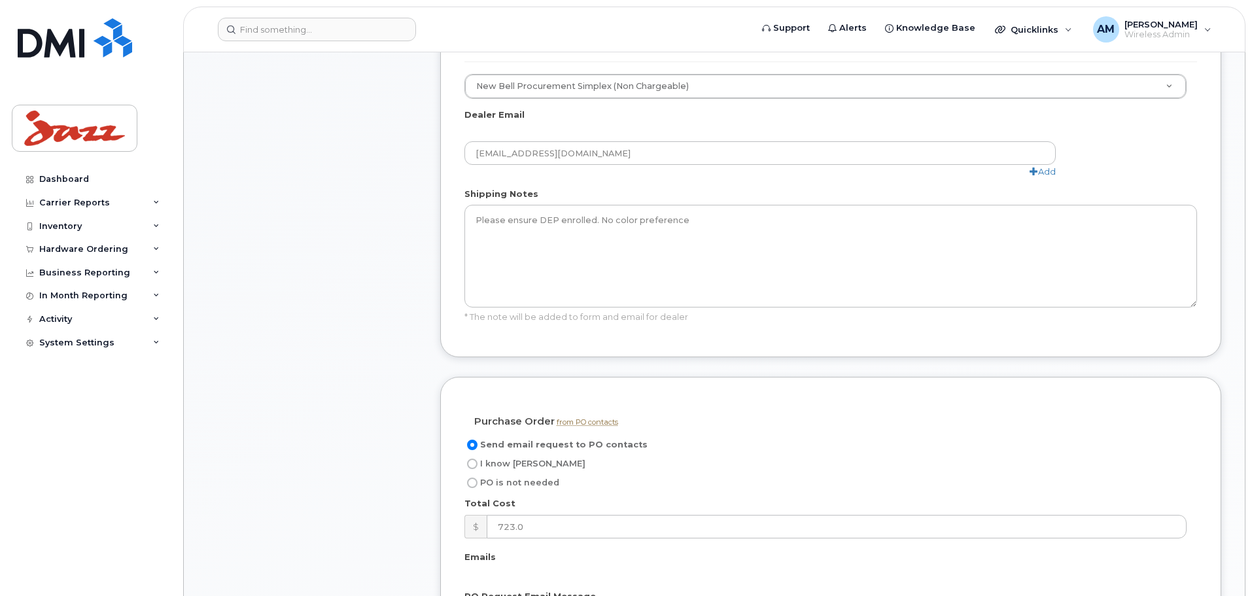
drag, startPoint x: 474, startPoint y: 465, endPoint x: 516, endPoint y: 466, distance: 41.9
click at [474, 464] on input "I know [PERSON_NAME]" at bounding box center [472, 464] width 10 height 10
radio input "true"
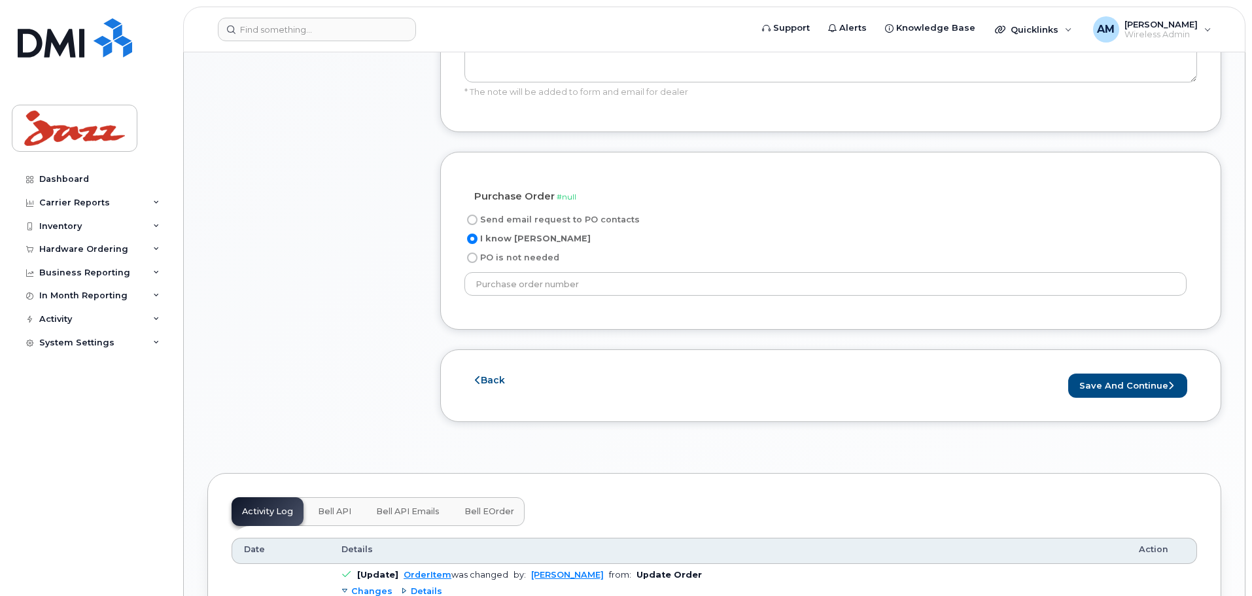
scroll to position [1047, 0]
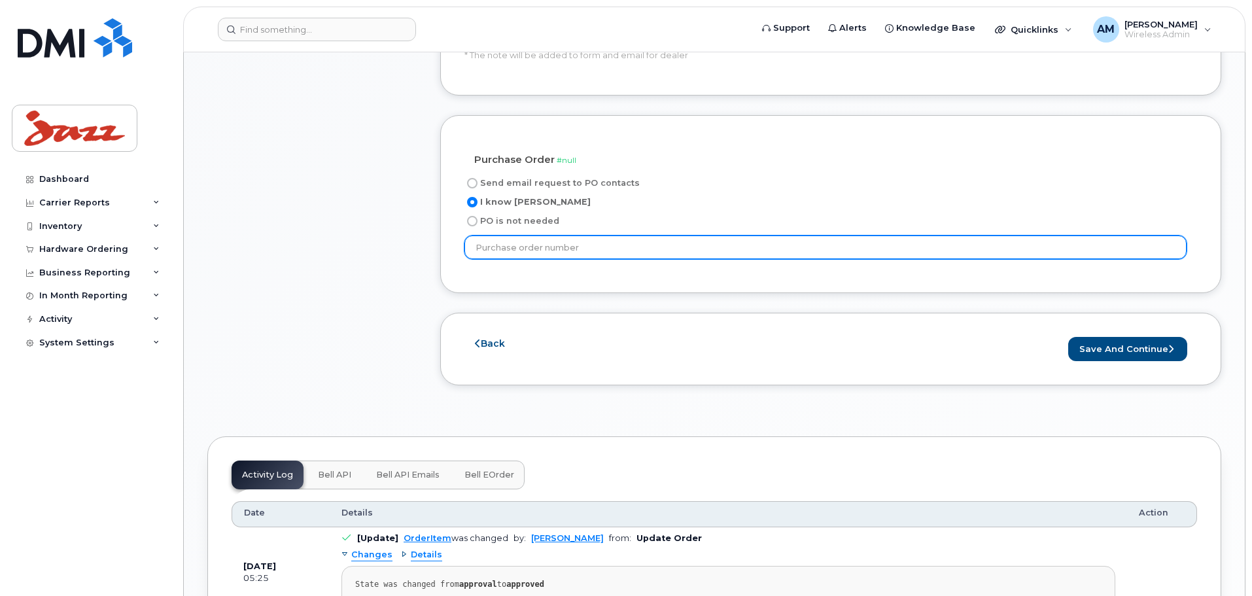
click at [487, 245] on input "text" at bounding box center [826, 248] width 722 height 24
paste input "PO66349"
type input "PO66349"
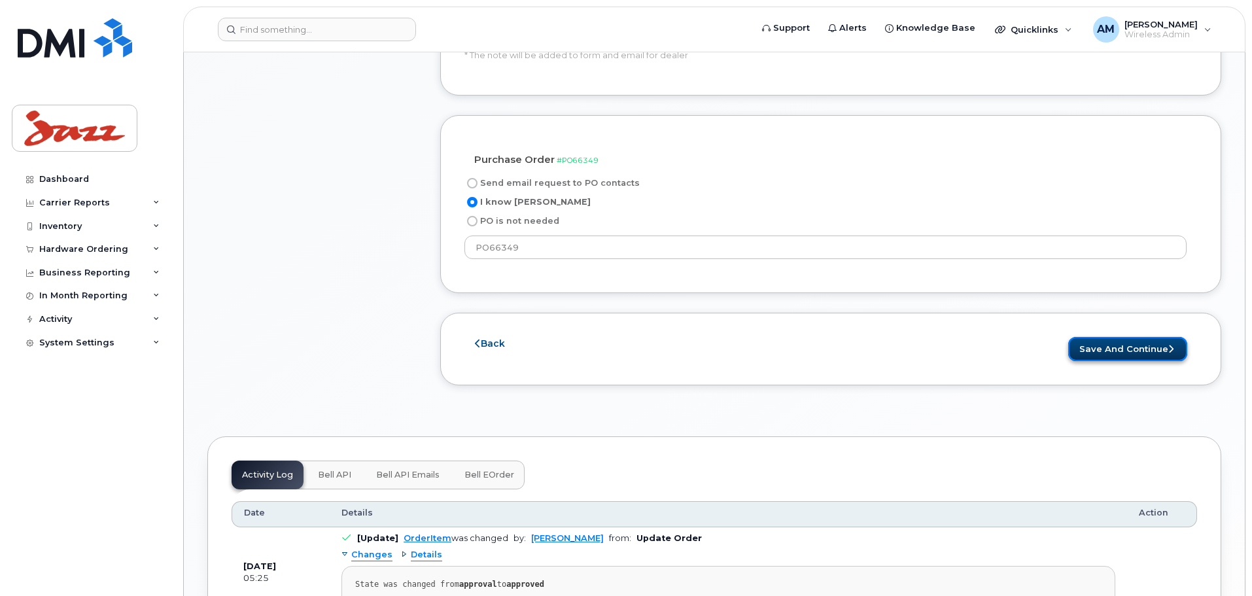
click at [1141, 355] on button "Save and Continue" at bounding box center [1128, 349] width 119 height 24
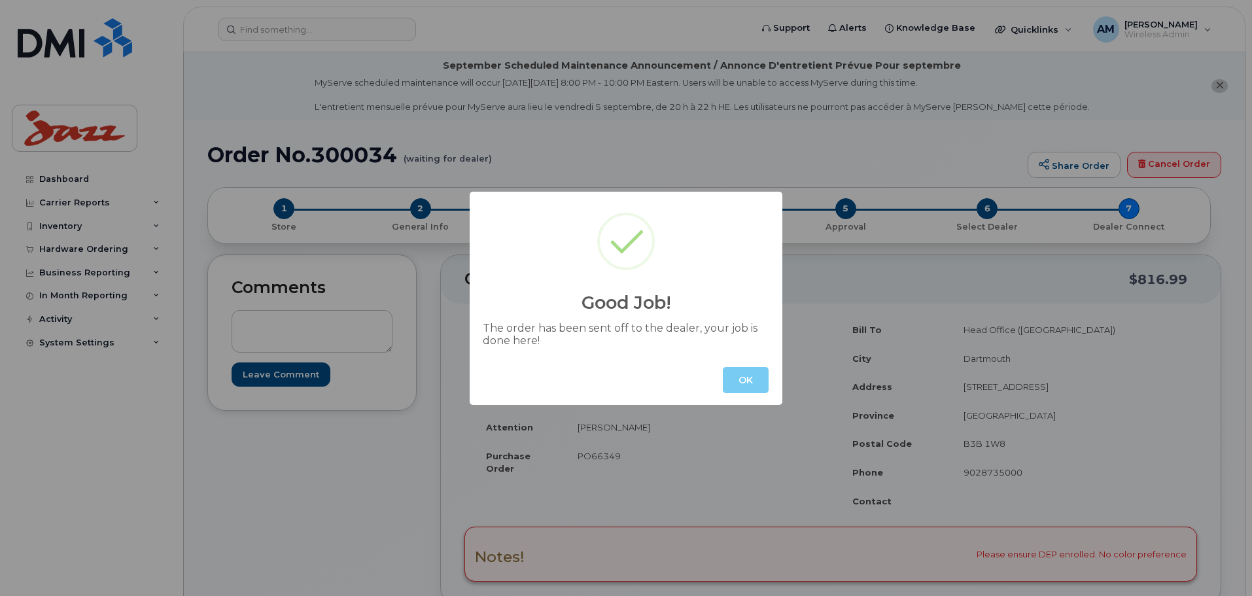
click at [739, 387] on button "OK" at bounding box center [746, 380] width 46 height 26
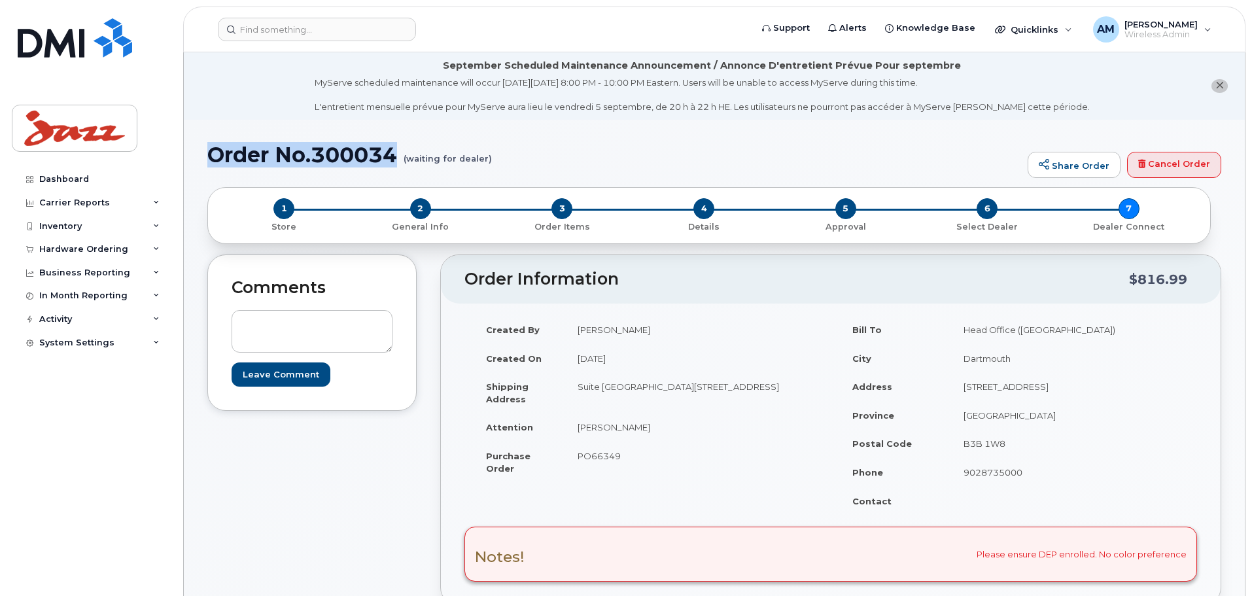
drag, startPoint x: 397, startPoint y: 151, endPoint x: 211, endPoint y: 147, distance: 185.9
click h1 "Order No.300034 (waiting for dealer)"
copy h1 "Order No.300034"
